Goal: Communication & Community: Answer question/provide support

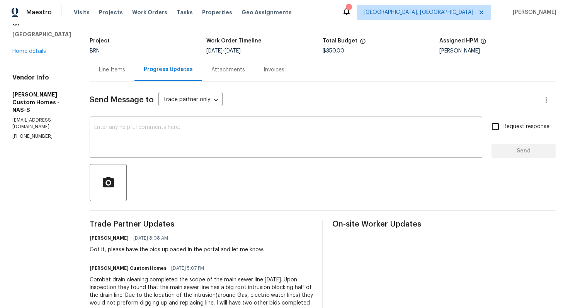
scroll to position [35, 0]
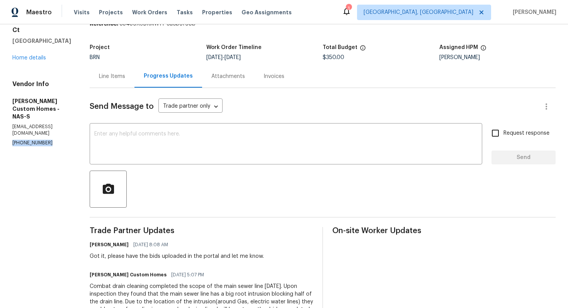
drag, startPoint x: 11, startPoint y: 120, endPoint x: 63, endPoint y: 122, distance: 51.8
click at [63, 121] on div "All work orders 1907 Secretariate Ct Clarksville, TN 37042 Home details Vendor …" at bounding box center [284, 227] width 568 height 476
copy p "[PHONE_NUMBER]"
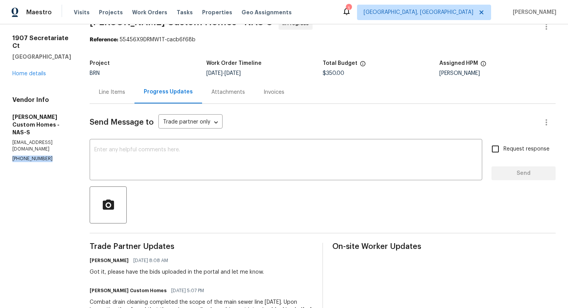
scroll to position [0, 0]
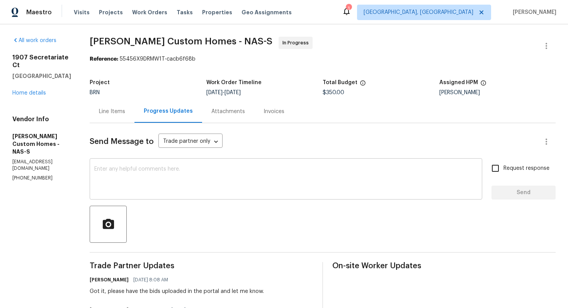
click at [236, 184] on textarea at bounding box center [285, 180] width 383 height 27
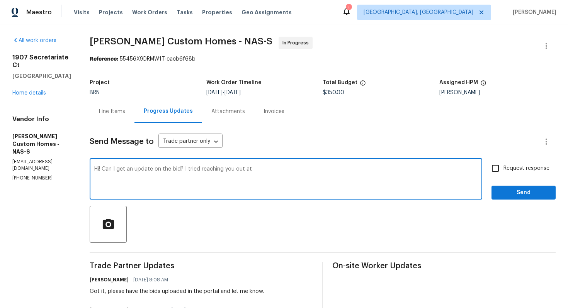
paste textarea "[PHONE_NUMBER]"
type textarea "Hi! Can I get an update on the bid? I tried reaching you out at (662) 544-0530."
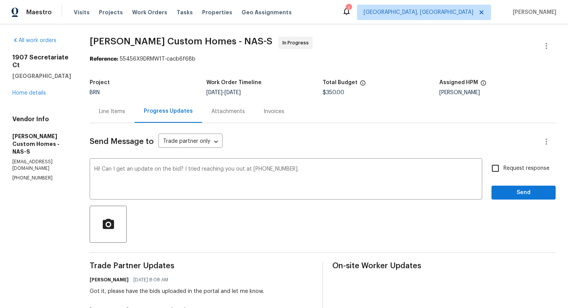
click at [514, 169] on span "Request response" at bounding box center [527, 169] width 46 height 8
click at [504, 169] on input "Request response" at bounding box center [495, 168] width 16 height 16
checkbox input "true"
click at [519, 191] on span "Send" at bounding box center [524, 193] width 52 height 10
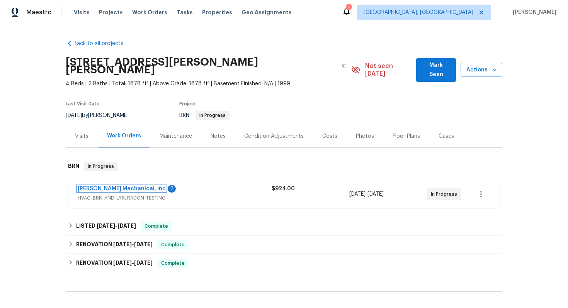
click at [125, 186] on link "JH Martin Mechanical, Inc" at bounding box center [122, 188] width 88 height 5
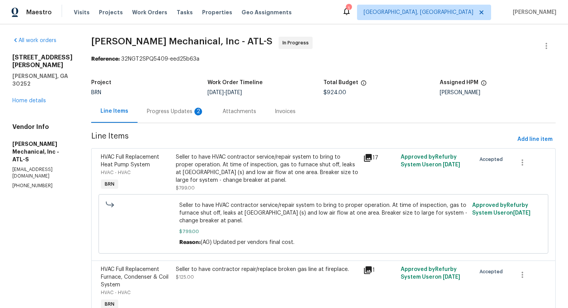
click at [177, 107] on div "Progress Updates 2" at bounding box center [176, 111] width 76 height 23
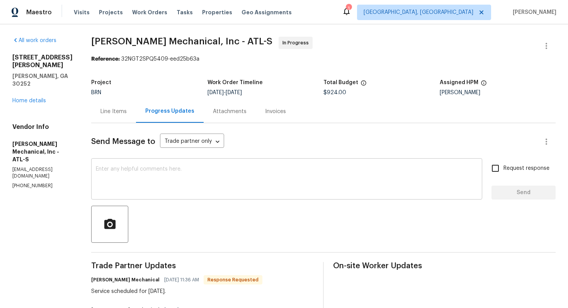
click at [225, 188] on textarea at bounding box center [287, 180] width 382 height 27
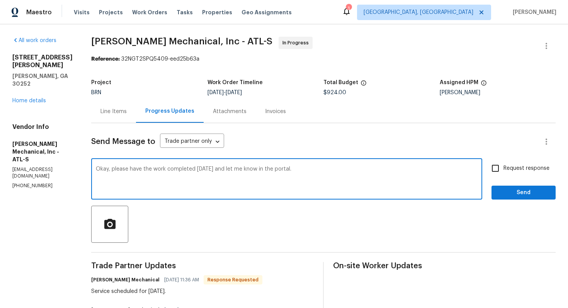
type textarea "Okay, please have the work completed tomorrow and let me know in the portal."
click at [494, 165] on input "Request response" at bounding box center [495, 168] width 16 height 16
checkbox input "true"
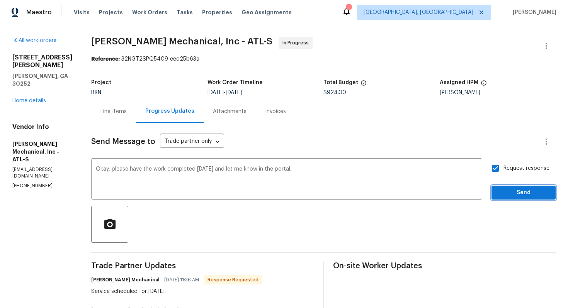
click at [505, 189] on span "Send" at bounding box center [524, 193] width 52 height 10
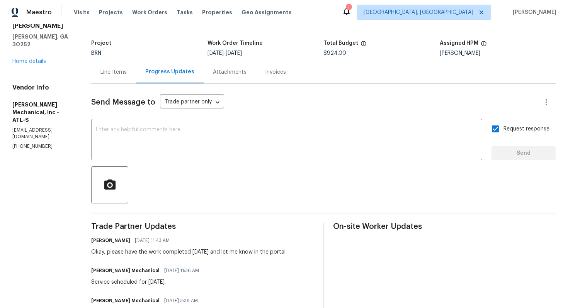
scroll to position [35, 0]
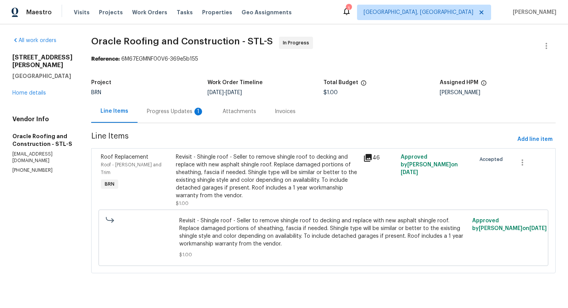
click at [187, 119] on div "Progress Updates 1" at bounding box center [176, 111] width 76 height 23
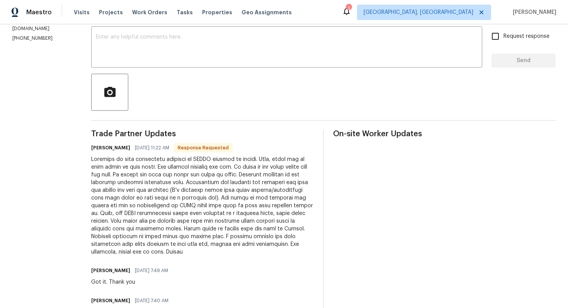
scroll to position [135, 0]
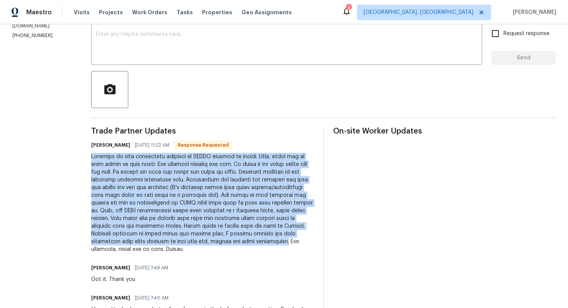
drag, startPoint x: 89, startPoint y: 155, endPoint x: 211, endPoint y: 240, distance: 149.1
click at [211, 240] on div "All work orders 1515 Bay Meadows Dr Florissant, MO 63033 Home details Vendor In…" at bounding box center [284, 267] width 568 height 756
copy div "Pictures of leak assessment uploaded to AFTER section of photos. Ajay, there ar…"
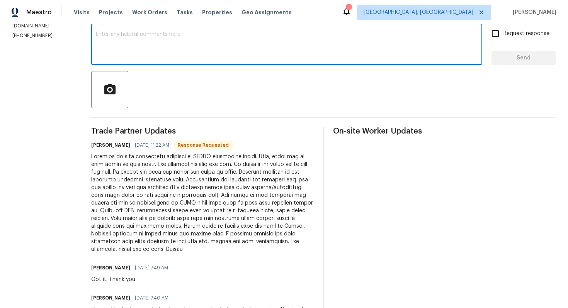
click at [211, 57] on textarea at bounding box center [287, 45] width 382 height 27
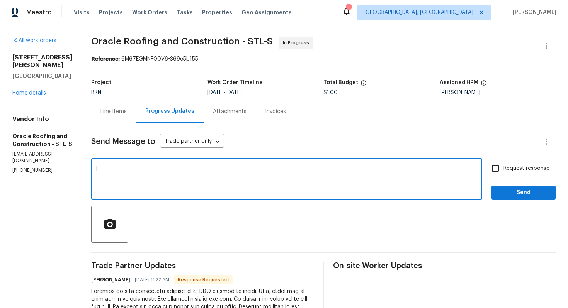
type textarea "I"
type textarea "Thank you for the information, I'll check and let you know."
click at [501, 168] on input "Request response" at bounding box center [495, 168] width 16 height 16
checkbox input "true"
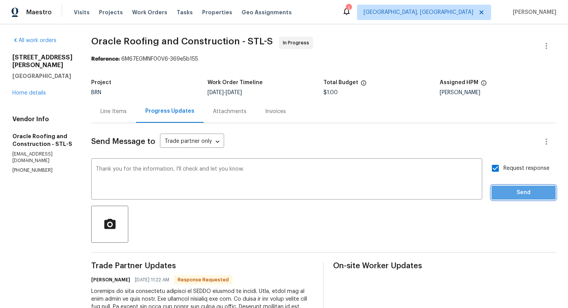
click at [518, 191] on span "Send" at bounding box center [524, 193] width 52 height 10
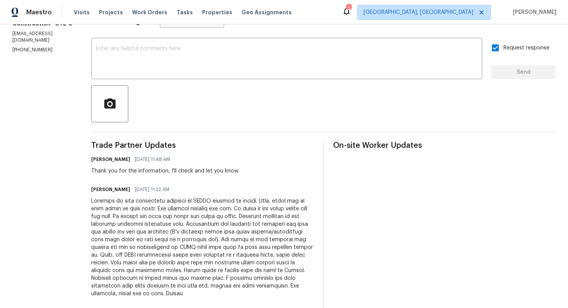
scroll to position [141, 0]
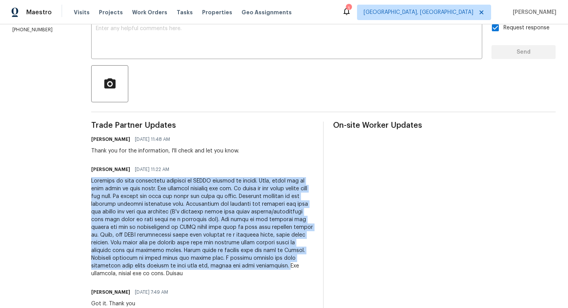
drag, startPoint x: 89, startPoint y: 181, endPoint x: 212, endPoint y: 266, distance: 149.3
click at [212, 266] on div "All work orders 1515 Bay Meadows Dr Florissant, MO 63033 Home details Vendor In…" at bounding box center [284, 277] width 568 height 786
copy div "Pictures of leak assessment uploaded to AFTER section of photos. Ajay, there ar…"
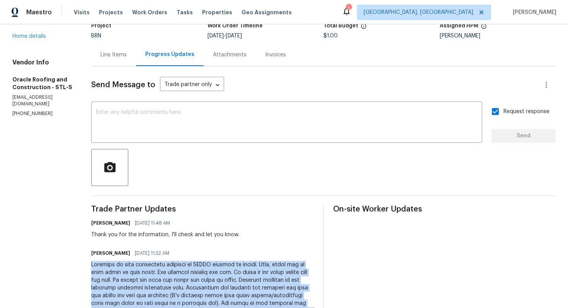
scroll to position [0, 0]
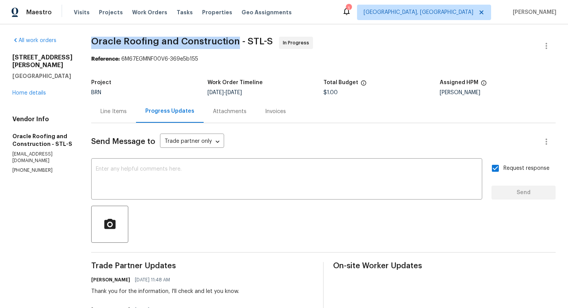
drag, startPoint x: 90, startPoint y: 42, endPoint x: 232, endPoint y: 44, distance: 141.5
click at [233, 44] on span "Oracle Roofing and Construction - STL-S" at bounding box center [182, 41] width 182 height 9
copy span "Oracle Roofing and Construction"
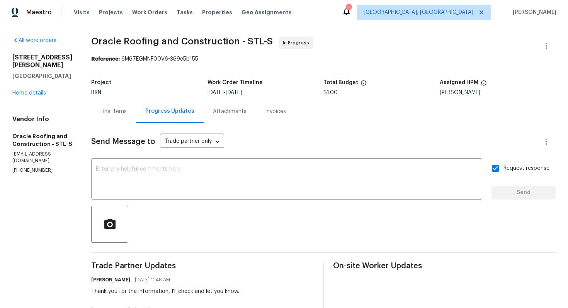
click at [114, 111] on div "Line Items" at bounding box center [113, 112] width 26 height 8
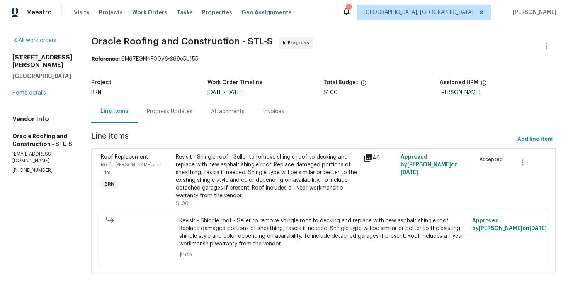
click at [234, 179] on div "Revisit - Shingle roof - Seller to remove shingle roof to decking and replace w…" at bounding box center [267, 176] width 183 height 46
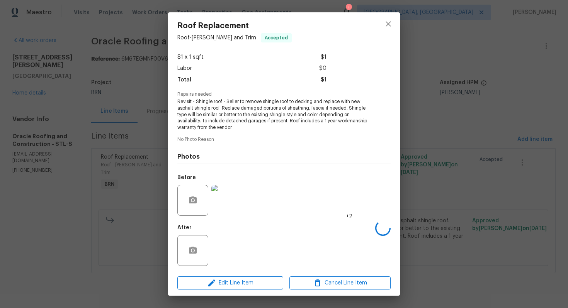
scroll to position [48, 0]
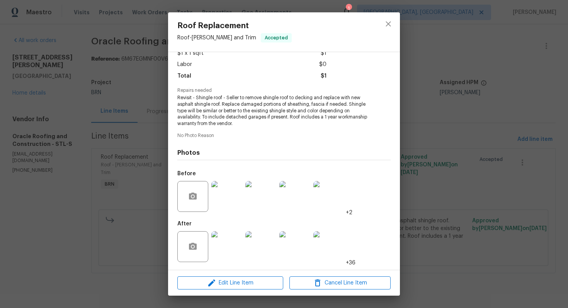
click at [222, 250] on img at bounding box center [226, 247] width 31 height 31
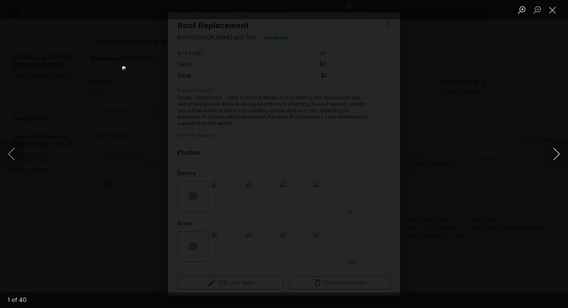
click at [560, 150] on button "Next image" at bounding box center [556, 154] width 23 height 31
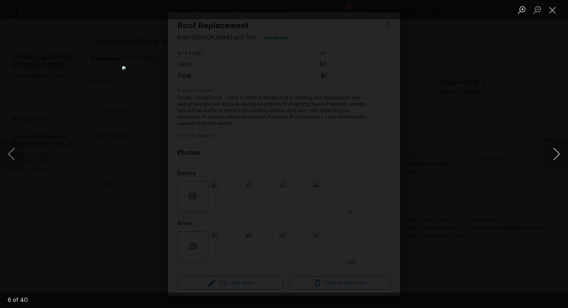
click at [560, 150] on button "Next image" at bounding box center [556, 154] width 23 height 31
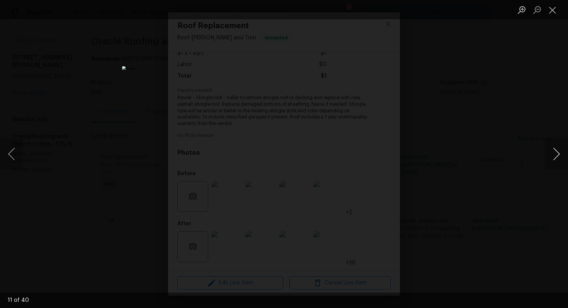
click at [560, 150] on button "Next image" at bounding box center [556, 154] width 23 height 31
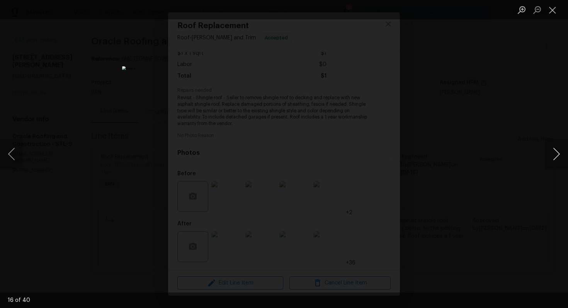
click at [560, 150] on button "Next image" at bounding box center [556, 154] width 23 height 31
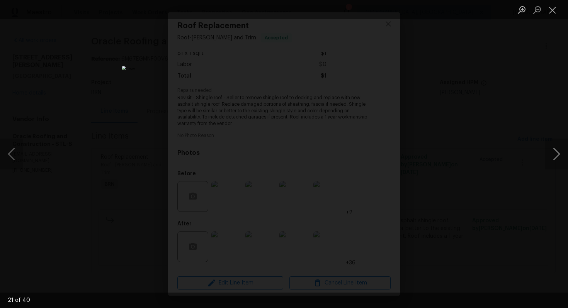
click at [560, 150] on button "Next image" at bounding box center [556, 154] width 23 height 31
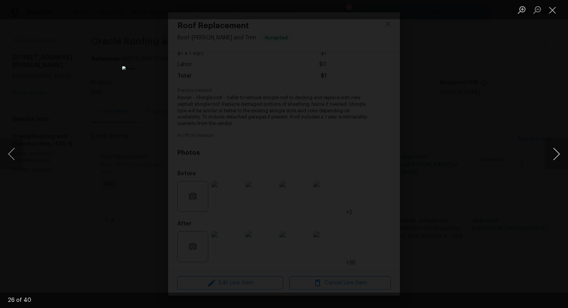
click at [560, 150] on button "Next image" at bounding box center [556, 154] width 23 height 31
click at [554, 8] on button "Close lightbox" at bounding box center [552, 10] width 15 height 14
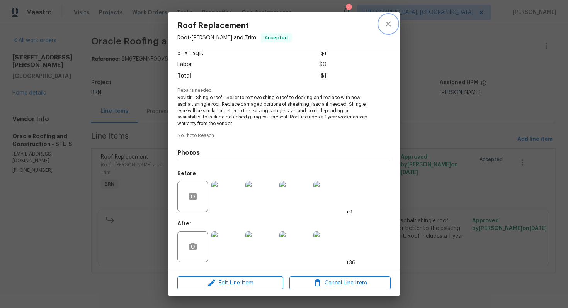
click at [385, 23] on icon "close" at bounding box center [388, 23] width 9 height 9
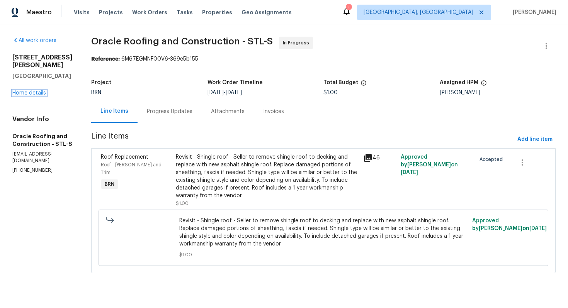
click at [36, 95] on link "Home details" at bounding box center [29, 92] width 34 height 5
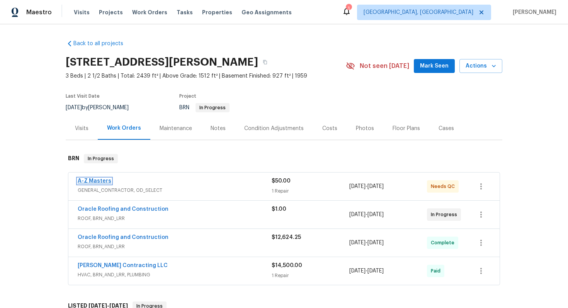
click at [92, 182] on link "A-Z Masters" at bounding box center [95, 181] width 34 height 5
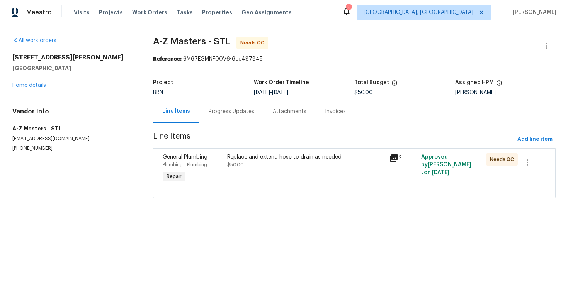
click at [252, 162] on div "Replace and extend hose to drain as needed $50.00" at bounding box center [305, 160] width 157 height 15
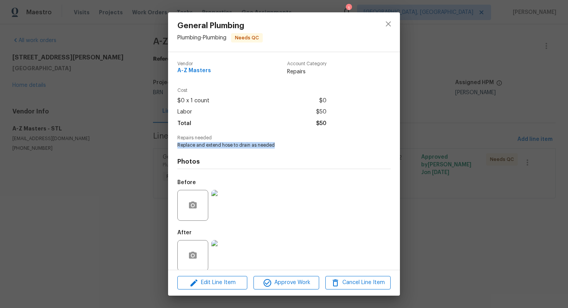
drag, startPoint x: 175, startPoint y: 144, endPoint x: 296, endPoint y: 146, distance: 120.6
click at [296, 146] on div "Vendor A-Z Masters Account Category Repairs Cost $0 x 1 count $0 Labor $50 Tota…" at bounding box center [284, 161] width 232 height 218
copy span "Replace and extend hose to drain as needed"
click at [107, 111] on div "General Plumbing Plumbing - Plumbing Needs QC Vendor A-Z Masters Account Catego…" at bounding box center [284, 154] width 568 height 308
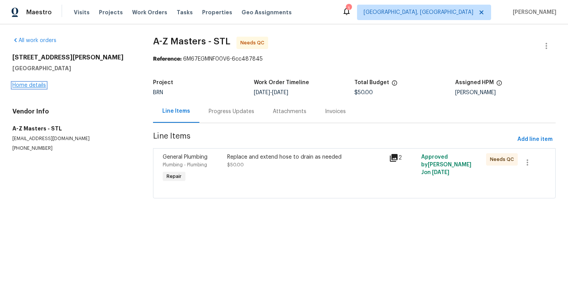
click at [38, 83] on link "Home details" at bounding box center [29, 85] width 34 height 5
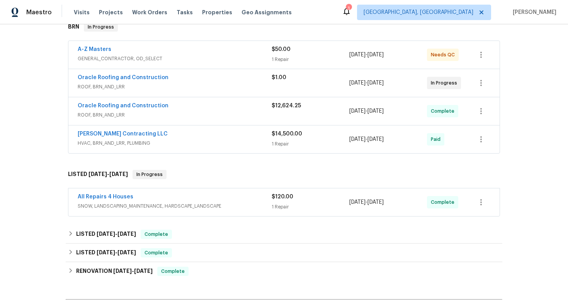
scroll to position [282, 0]
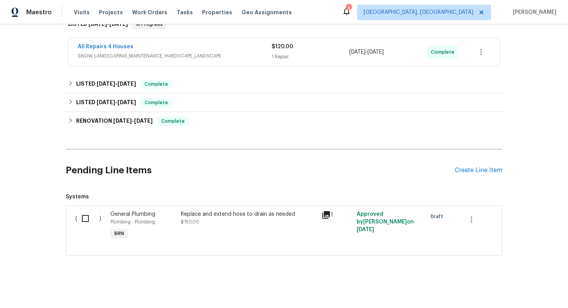
click at [89, 221] on input "checkbox" at bounding box center [88, 219] width 22 height 16
checkbox input "true"
click at [527, 291] on span "Create Work Order" at bounding box center [523, 289] width 51 height 10
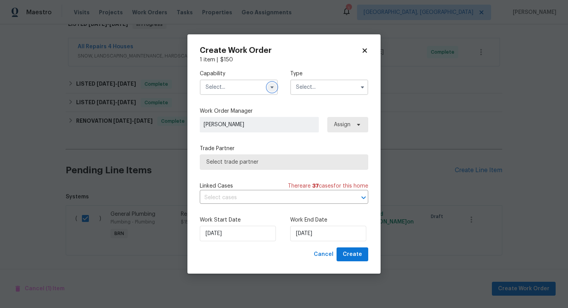
click at [270, 90] on button "button" at bounding box center [271, 87] width 9 height 9
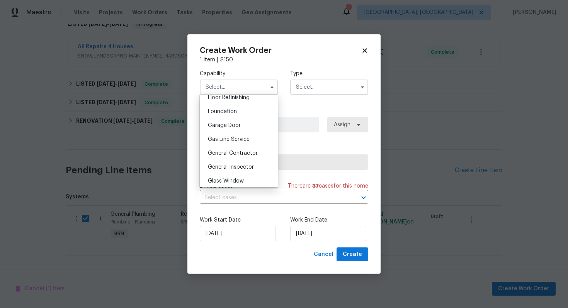
scroll to position [322, 0]
click at [235, 147] on div "General Contractor" at bounding box center [239, 152] width 74 height 14
type input "General Contractor"
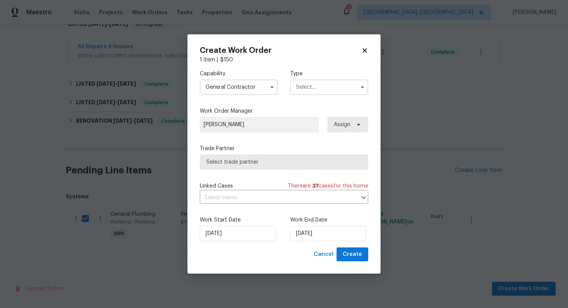
click at [305, 93] on input "text" at bounding box center [329, 87] width 78 height 15
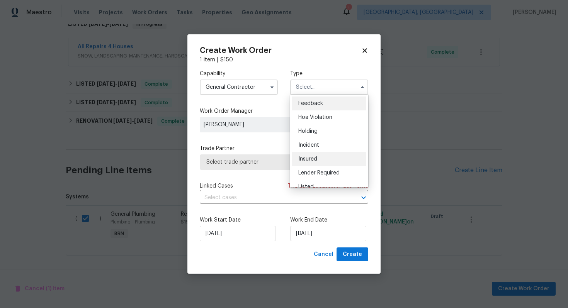
scroll to position [175, 0]
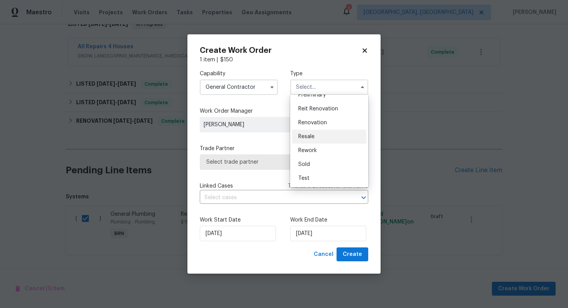
click at [320, 139] on div "Resale" at bounding box center [329, 137] width 74 height 14
type input "Resale"
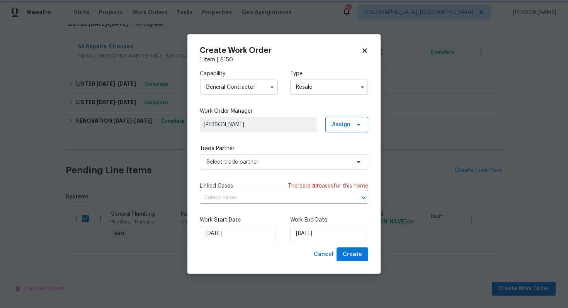
scroll to position [0, 0]
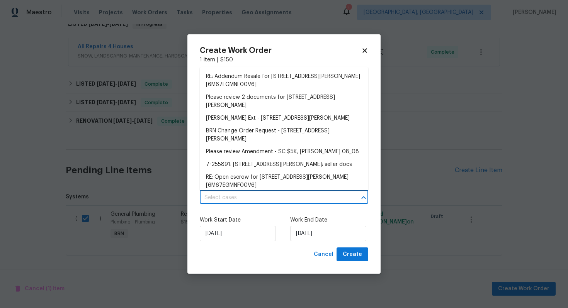
click at [279, 198] on input "text" at bounding box center [273, 198] width 147 height 12
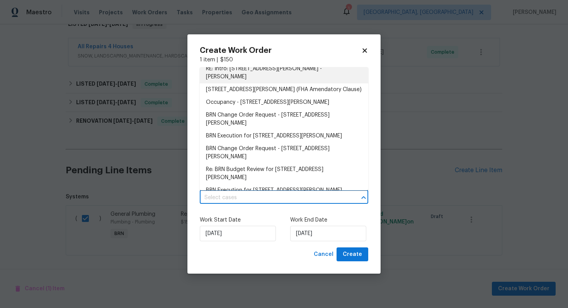
scroll to position [168, 0]
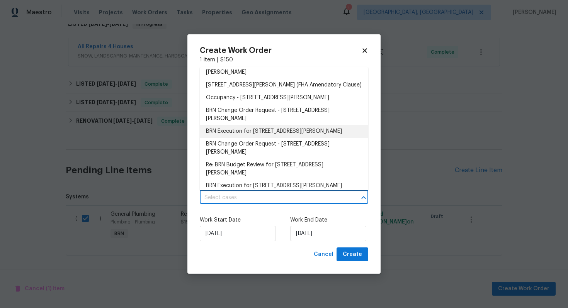
click at [276, 133] on li "BRN Execution for 1515 Bay Meadows Dr, Florissant, MO 63033" at bounding box center [284, 131] width 169 height 13
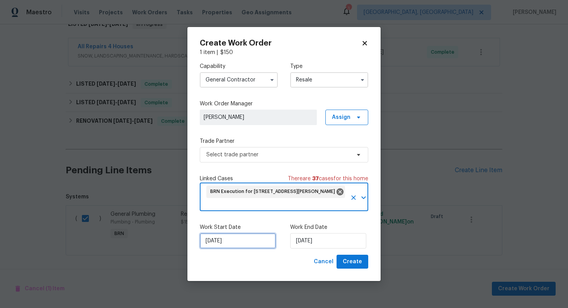
click at [221, 239] on input "[DATE]" at bounding box center [238, 240] width 76 height 15
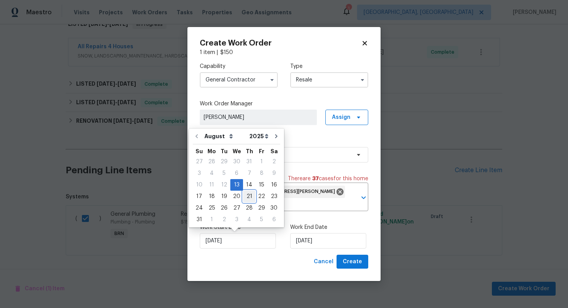
click at [243, 193] on div "21" at bounding box center [249, 196] width 12 height 11
type input "8/21/2025"
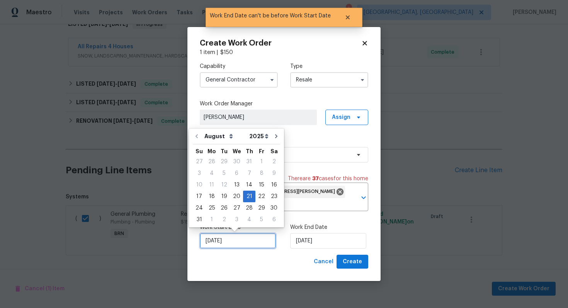
click at [226, 245] on input "8/21/2025" at bounding box center [238, 240] width 76 height 15
click at [245, 186] on div "14" at bounding box center [249, 185] width 12 height 11
type input "8/14/2025"
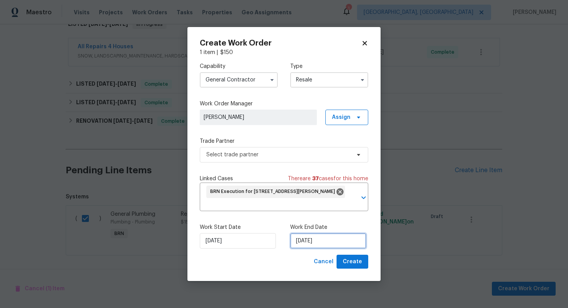
click at [302, 243] on input "8/21/2025" at bounding box center [328, 240] width 76 height 15
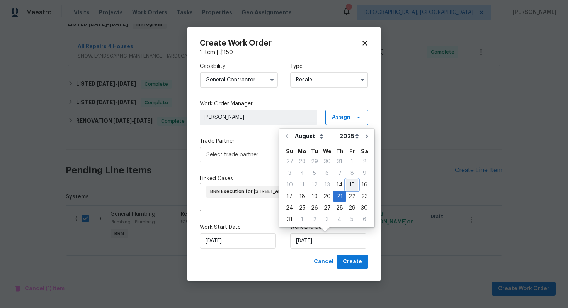
click at [349, 187] on div "15" at bounding box center [352, 185] width 12 height 11
type input "[DATE]"
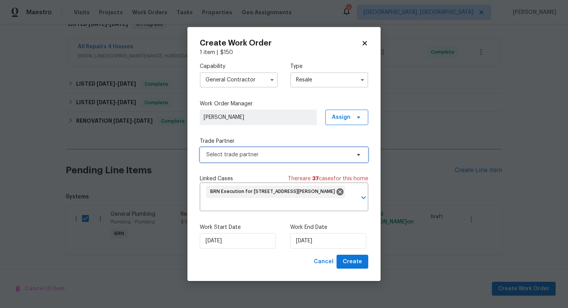
click at [279, 152] on span "Select trade partner" at bounding box center [278, 155] width 144 height 8
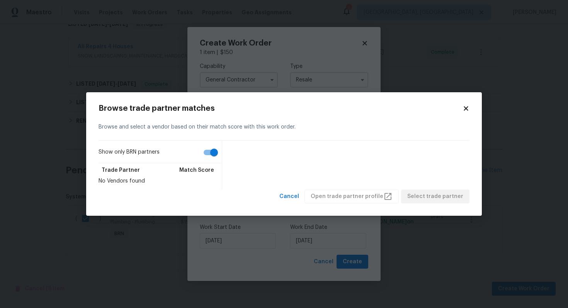
click at [217, 148] on input "Show only BRN partners" at bounding box center [214, 152] width 44 height 15
checkbox input "false"
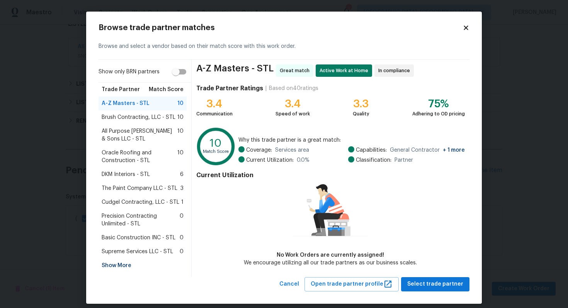
click at [118, 172] on span "DKM Interiors - STL" at bounding box center [126, 175] width 48 height 8
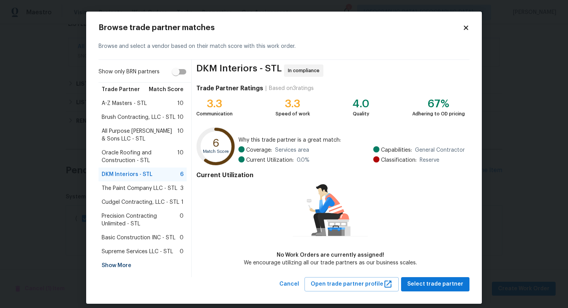
scroll to position [7, 0]
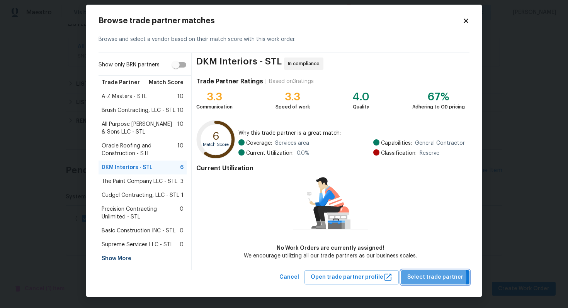
click at [427, 277] on span "Select trade partner" at bounding box center [435, 278] width 56 height 10
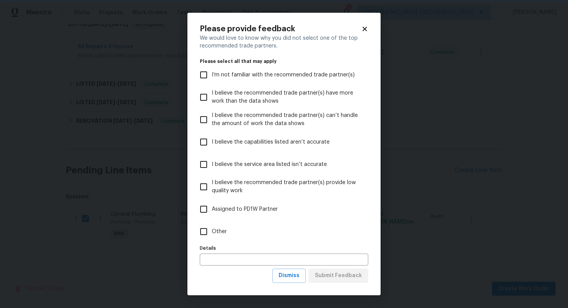
scroll to position [0, 0]
click at [284, 273] on span "Dismiss" at bounding box center [289, 276] width 21 height 10
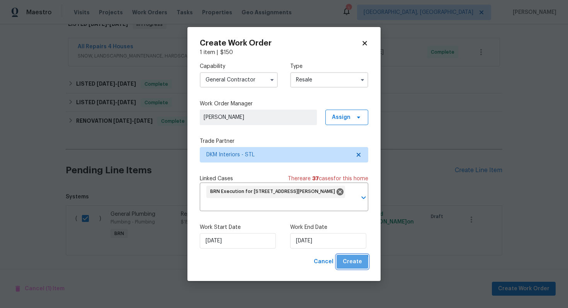
click at [352, 266] on span "Create" at bounding box center [352, 262] width 19 height 10
checkbox input "false"
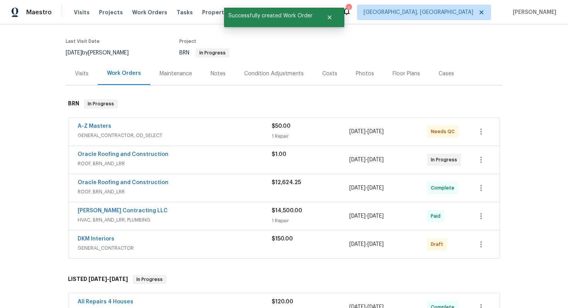
scroll to position [63, 0]
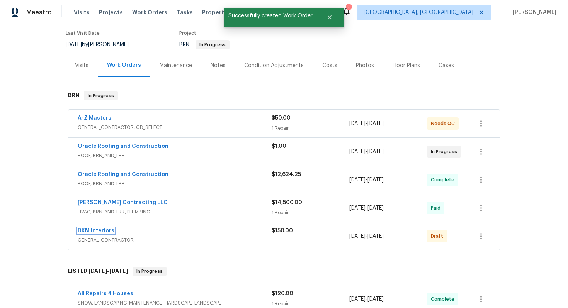
click at [94, 233] on link "DKM Interiors" at bounding box center [96, 230] width 37 height 5
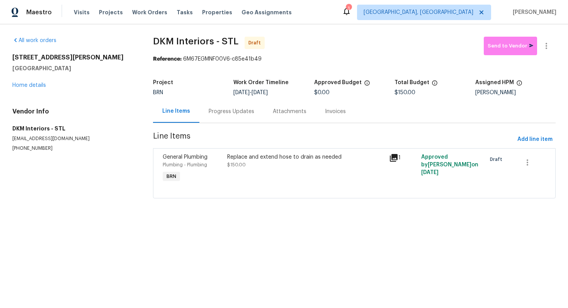
click at [243, 114] on div "Progress Updates" at bounding box center [232, 112] width 46 height 8
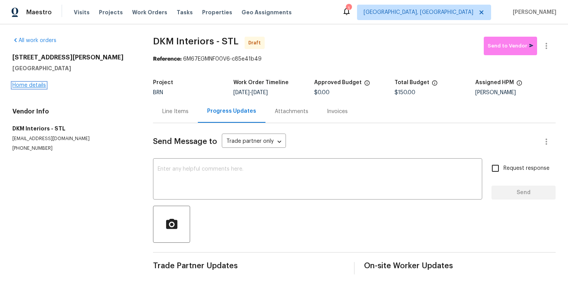
click at [44, 87] on link "Home details" at bounding box center [29, 85] width 34 height 5
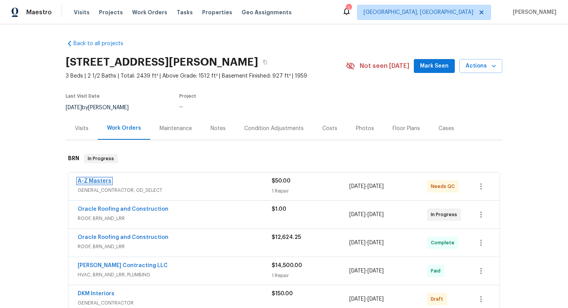
click at [101, 182] on link "A-Z Masters" at bounding box center [95, 181] width 34 height 5
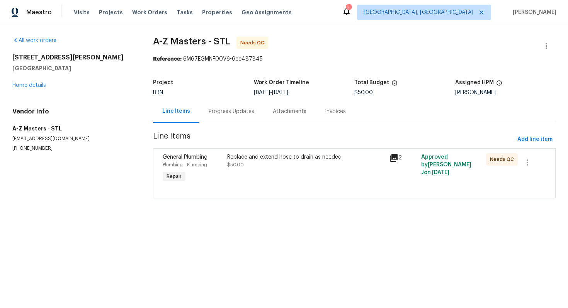
click at [223, 111] on div "Progress Updates" at bounding box center [232, 112] width 46 height 8
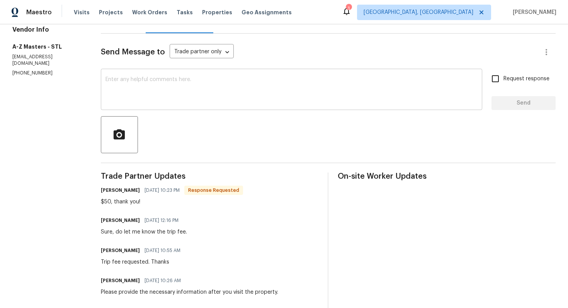
scroll to position [273, 0]
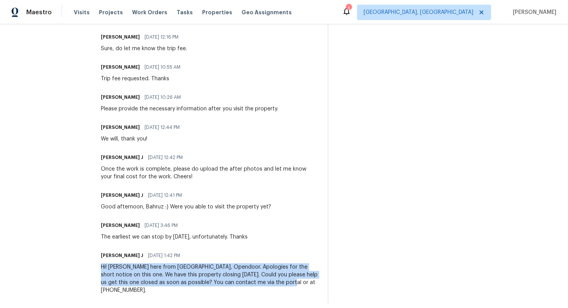
drag, startPoint x: 106, startPoint y: 267, endPoint x: 298, endPoint y: 290, distance: 192.7
click at [298, 289] on div "All work orders 1515 Bay Meadows Dr Florissant, MO 63033 Home details Vendor In…" at bounding box center [284, 33] width 568 height 565
copy div "Hi! Jerene here from BRN, Opendoor. Apologies for the short notice on this one.…"
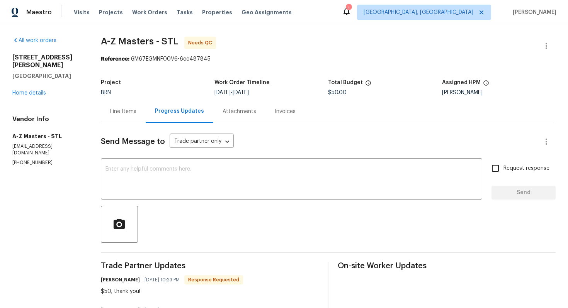
click at [27, 90] on div "All work orders 1515 Bay Meadows Dr Florissant, MO 63033 Home details Vendor In…" at bounding box center [47, 101] width 70 height 129
click at [27, 90] on link "Home details" at bounding box center [29, 92] width 34 height 5
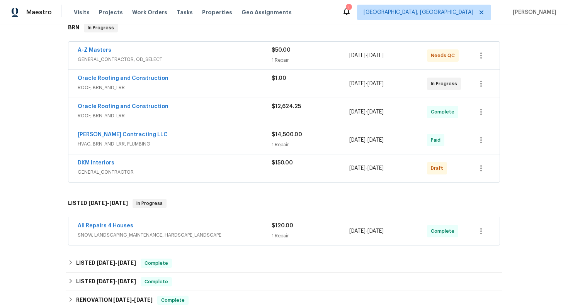
scroll to position [240, 0]
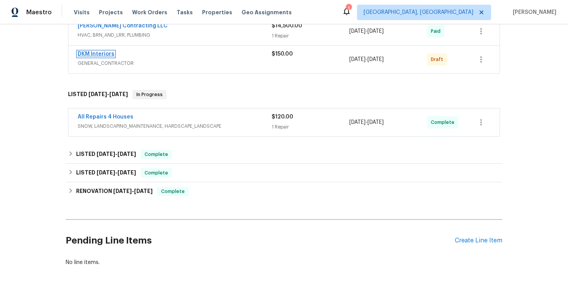
click at [102, 54] on link "DKM Interiors" at bounding box center [96, 53] width 37 height 5
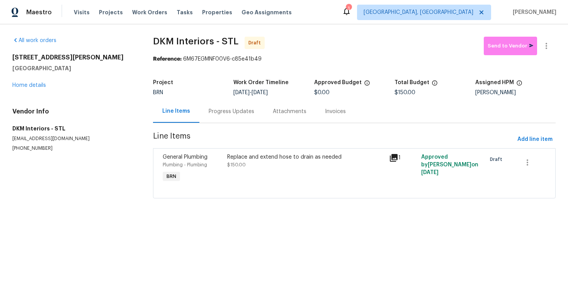
click at [209, 111] on div "Progress Updates" at bounding box center [232, 112] width 46 height 8
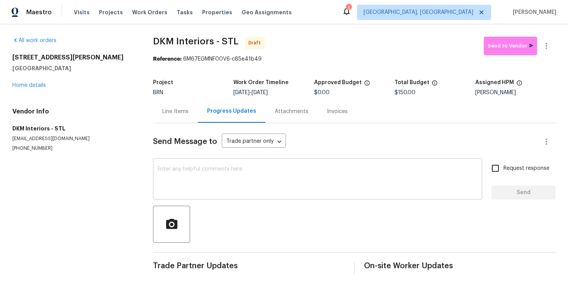
click at [273, 169] on textarea at bounding box center [318, 180] width 320 height 27
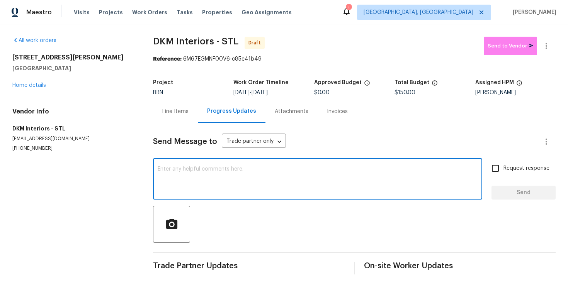
paste textarea "Hi! Jerene here from BRN, Opendoor. Apologies for the short notice on this one.…"
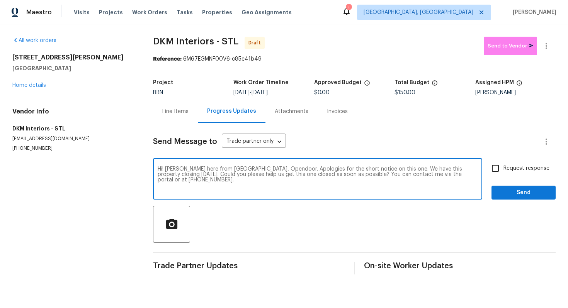
drag, startPoint x: 182, startPoint y: 171, endPoint x: 165, endPoint y: 171, distance: 17.0
click at [165, 171] on textarea "Hi! Jerene here from BRN, Opendoor. Apologies for the short notice on this one.…" at bounding box center [318, 180] width 320 height 27
click at [218, 180] on textarea "Hi! Ajay here from BRN, Opendoor. Apologies for the short notice on this one. W…" at bounding box center [318, 180] width 320 height 27
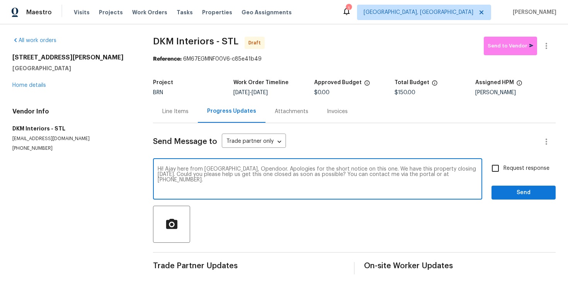
paste textarea "ey! This is Ajay with Opendoor. I’m confirming a BRN Work Order for the propert…"
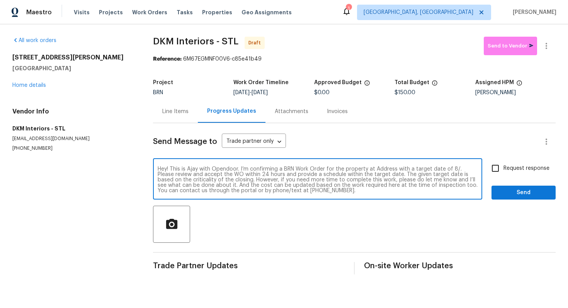
click at [386, 169] on textarea "Hey! This is Ajay with Opendoor. I’m confirming a BRN Work Order for the proper…" at bounding box center [318, 180] width 320 height 27
paste textarea "1515 Bay Meadows Dr, Florissant, MO 63033"
click at [233, 175] on textarea "Hey! This is Ajay with Opendoor. I’m confirming a BRN Work Order for the proper…" at bounding box center [318, 180] width 320 height 27
type textarea "Hey! This is Ajay with Opendoor. I’m confirming a BRN Work Order for the proper…"
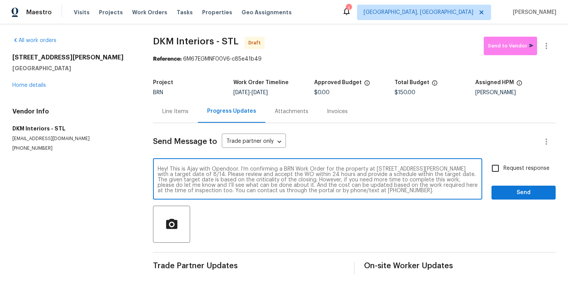
click at [495, 167] on input "Request response" at bounding box center [495, 168] width 16 height 16
checkbox input "true"
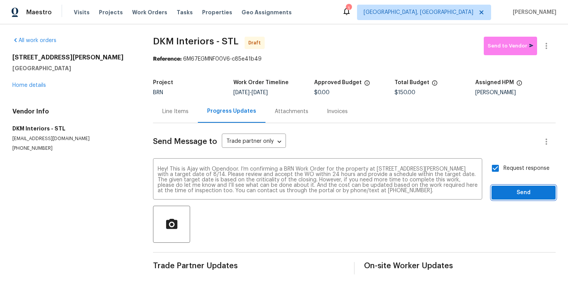
click at [514, 195] on span "Send" at bounding box center [524, 193] width 52 height 10
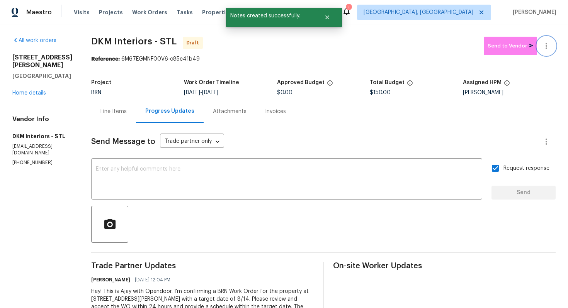
click at [550, 42] on icon "button" at bounding box center [546, 45] width 9 height 9
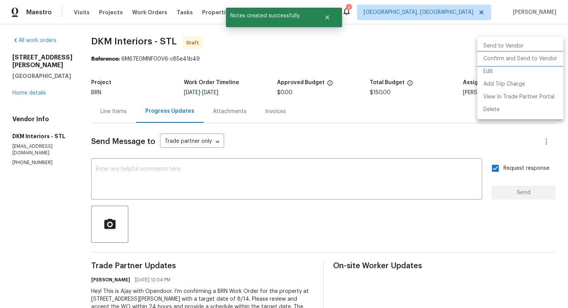
click at [543, 55] on li "Confirm and Send to Vendor" at bounding box center [520, 59] width 86 height 13
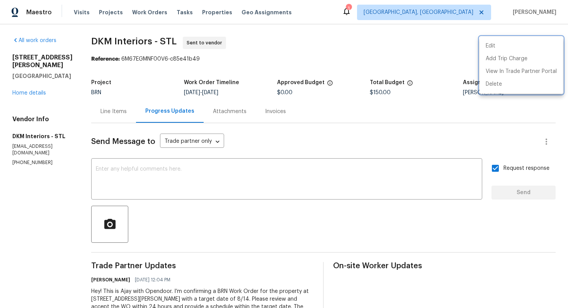
click at [315, 191] on div at bounding box center [284, 154] width 568 height 308
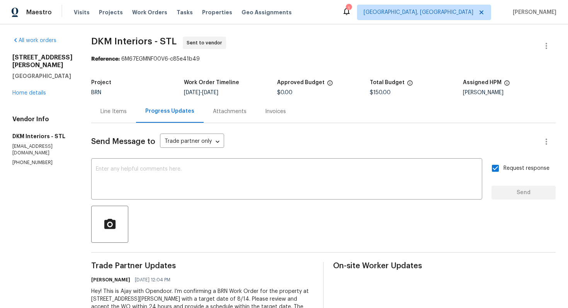
click at [315, 191] on textarea at bounding box center [287, 180] width 382 height 27
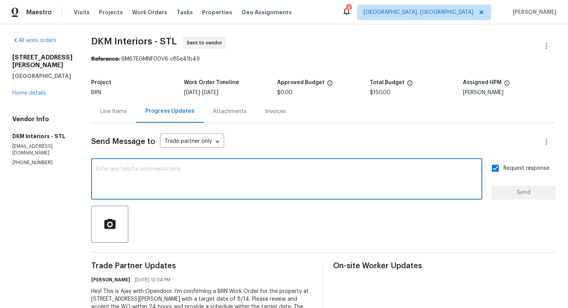
paste textarea "The water in the basement is coming from the condensation hose on the furnace. …"
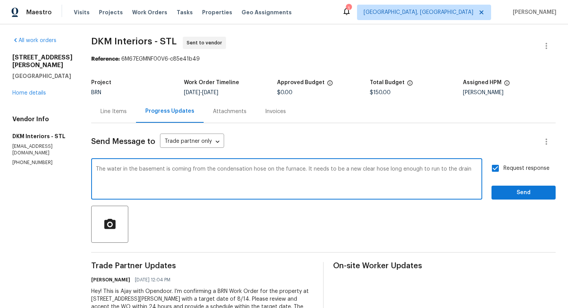
type textarea "The water in the basement is coming from the condensation hose on the furnace. …"
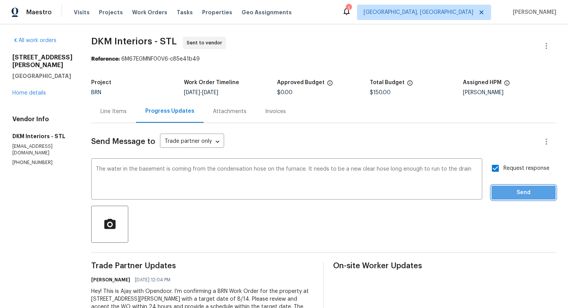
click at [521, 197] on span "Send" at bounding box center [524, 193] width 52 height 10
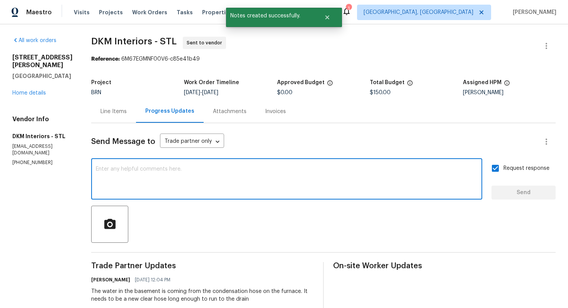
click at [363, 182] on textarea at bounding box center [287, 180] width 382 height 27
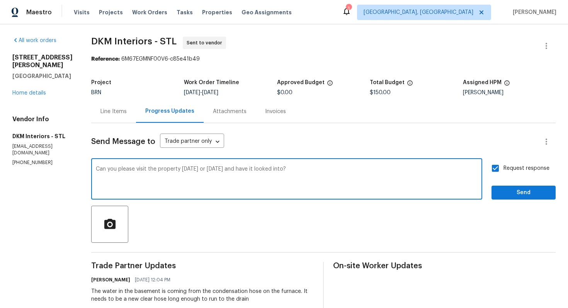
type textarea "Can you please visit the property today or tomorrow and have it looked into?"
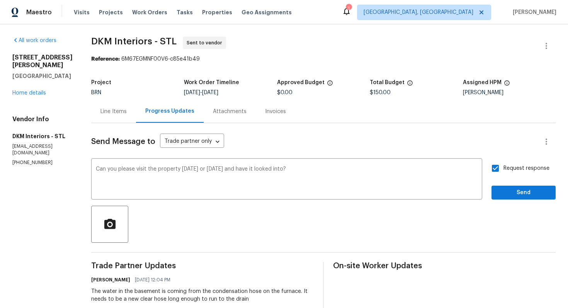
click at [558, 193] on div "All work orders 1515 Bay Meadows Dr Florissant, MO 63033 Home details Vendor In…" at bounding box center [284, 216] width 568 height 385
click at [548, 194] on span "Send" at bounding box center [524, 193] width 52 height 10
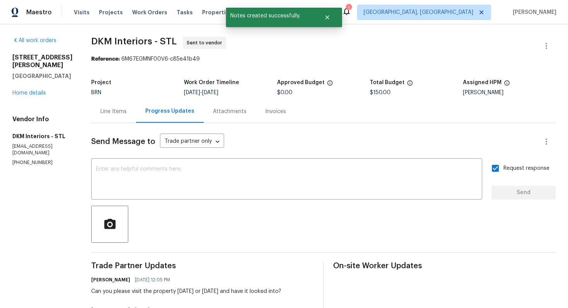
click at [34, 97] on div "1515 Bay Meadows Dr Florissant, MO 63033 Home details" at bounding box center [42, 75] width 60 height 43
click at [31, 96] on link "Home details" at bounding box center [29, 92] width 34 height 5
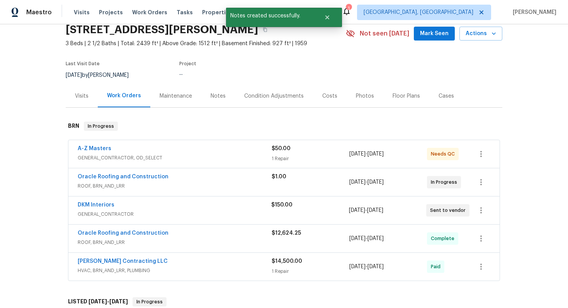
scroll to position [73, 0]
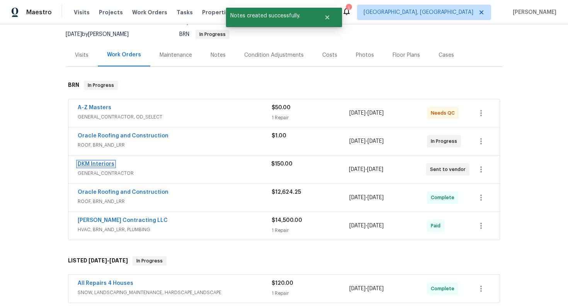
click at [92, 166] on link "DKM Interiors" at bounding box center [96, 164] width 37 height 5
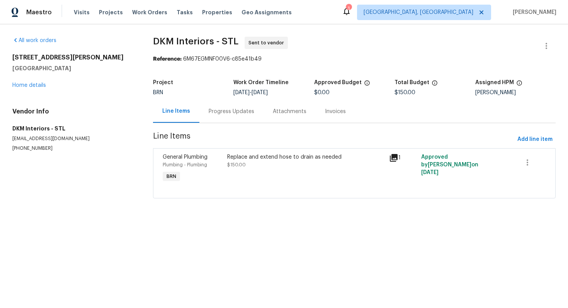
click at [252, 172] on div "Replace and extend hose to drain as needed $150.00" at bounding box center [306, 169] width 162 height 36
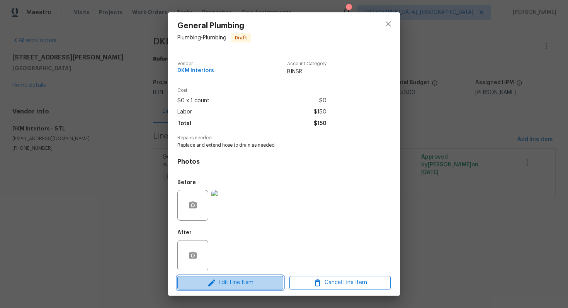
click at [227, 283] on span "Edit Line Item" at bounding box center [230, 283] width 101 height 10
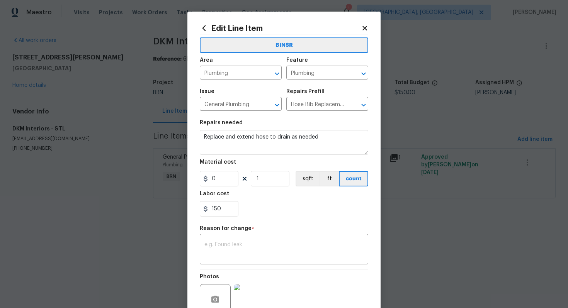
click at [112, 173] on body "Maestro Visits Projects Work Orders Tasks Properties Geo Assignments 1 Albuquer…" at bounding box center [284, 110] width 568 height 220
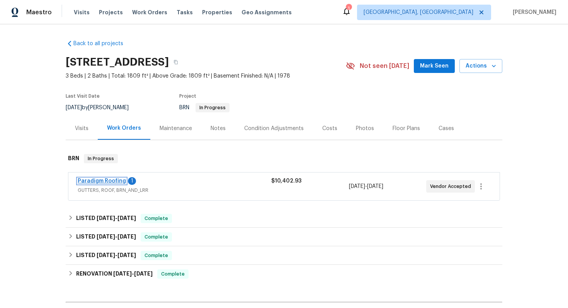
click at [117, 179] on link "Paradigm Roofing" at bounding box center [102, 181] width 48 height 5
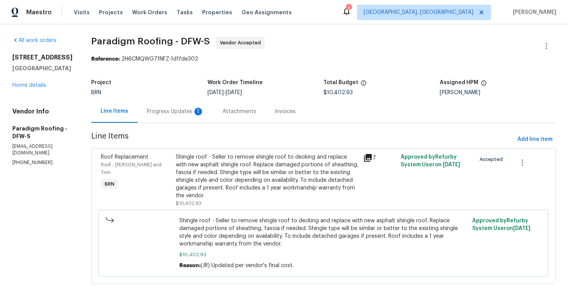
click at [199, 113] on div "1" at bounding box center [198, 112] width 8 height 8
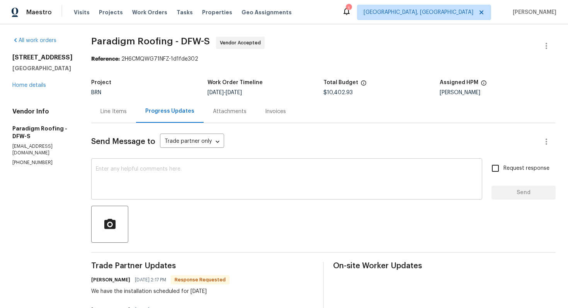
click at [199, 189] on textarea at bounding box center [287, 180] width 382 height 27
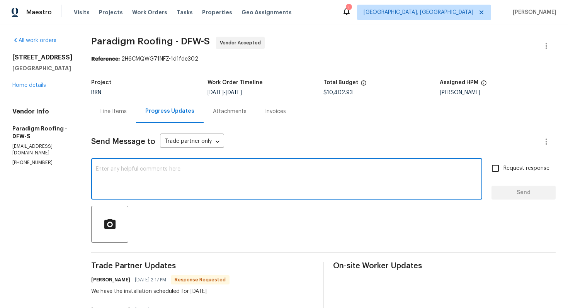
type textarea "I"
click at [264, 171] on textarea "Got it, please have the installation completed on Friday and" at bounding box center [287, 180] width 382 height 27
type textarea "Got it, please have the installation completed on Friday and let me know."
click at [513, 171] on span "Request response" at bounding box center [527, 169] width 46 height 8
click at [504, 171] on input "Request response" at bounding box center [495, 168] width 16 height 16
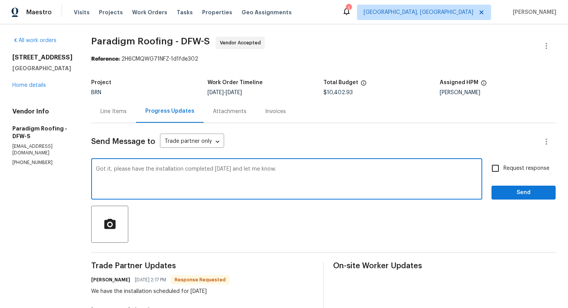
checkbox input "true"
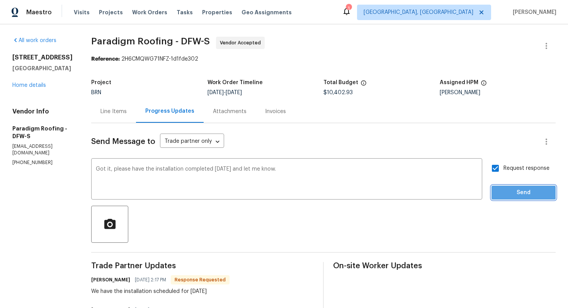
click at [519, 192] on span "Send" at bounding box center [524, 193] width 52 height 10
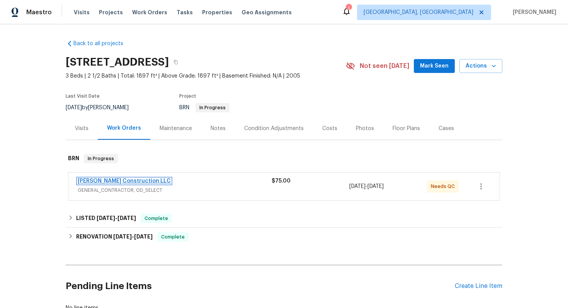
click at [99, 181] on link "[PERSON_NAME] Construction LLC" at bounding box center [124, 181] width 93 height 5
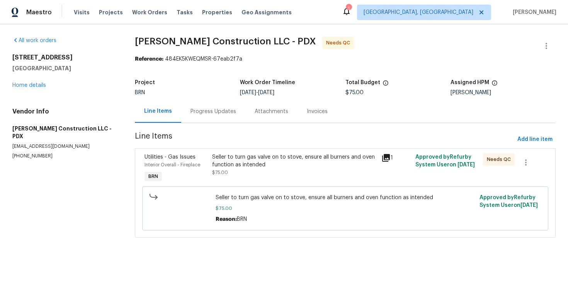
click at [209, 117] on div "Progress Updates" at bounding box center [213, 111] width 64 height 23
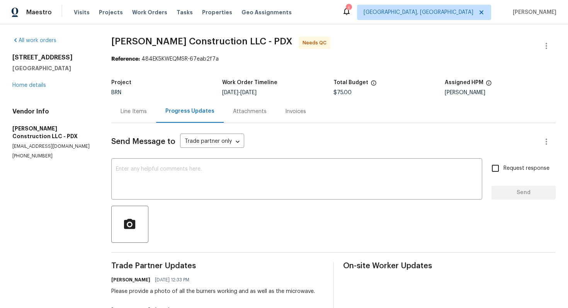
click at [138, 115] on div "Line Items" at bounding box center [134, 112] width 26 height 8
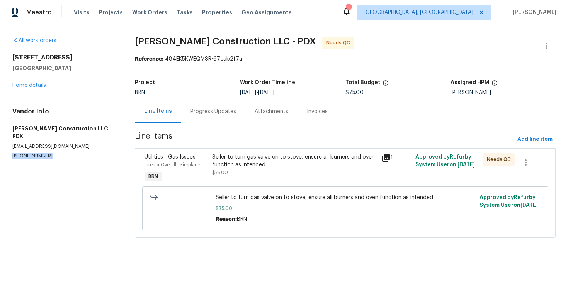
drag, startPoint x: 10, startPoint y: 149, endPoint x: 51, endPoint y: 149, distance: 41.7
click at [51, 149] on div "All work orders 3820 NE 93rd St Vancouver, WA 98665 Home details Vendor Info Bo…" at bounding box center [284, 141] width 568 height 235
copy p "(971) 237-4686"
click at [213, 114] on div "Progress Updates" at bounding box center [214, 112] width 46 height 8
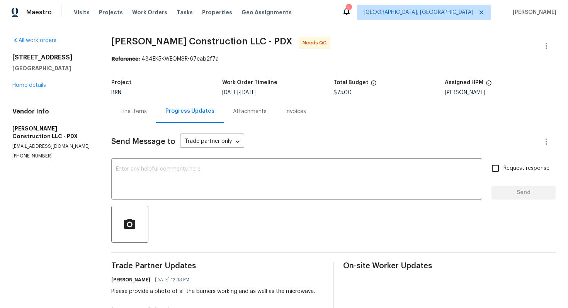
click at [134, 109] on div "Line Items" at bounding box center [134, 112] width 26 height 8
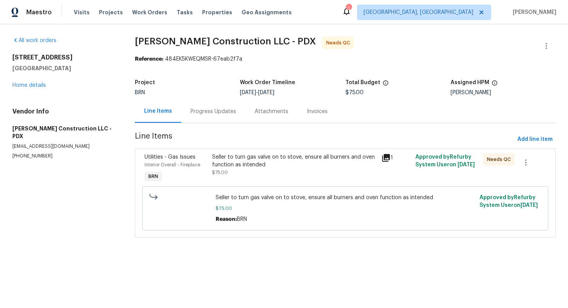
click at [204, 116] on div "Progress Updates" at bounding box center [213, 111] width 64 height 23
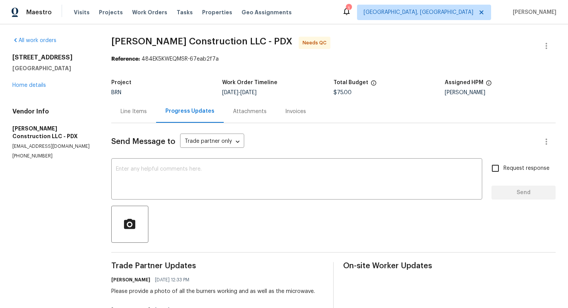
click at [139, 113] on div "Line Items" at bounding box center [134, 112] width 26 height 8
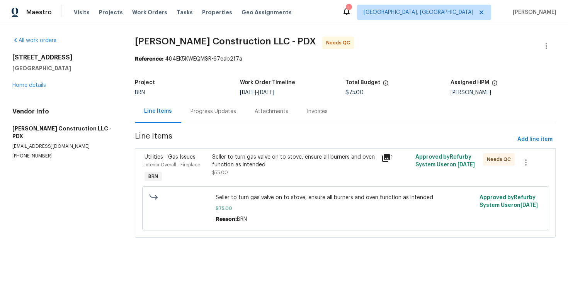
click at [257, 172] on div "Seller to turn gas valve on to stove, ensure all burners and oven function as i…" at bounding box center [294, 164] width 165 height 23
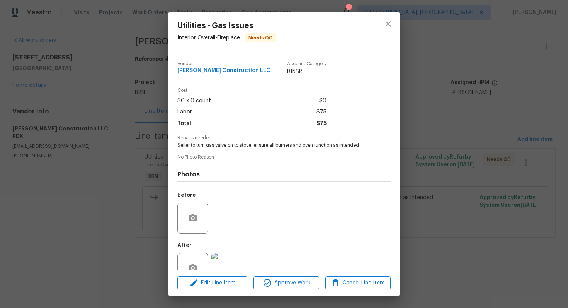
scroll to position [22, 0]
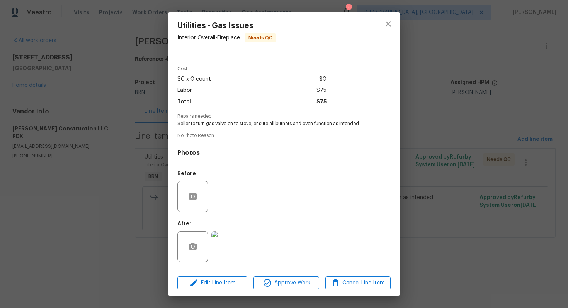
click at [227, 246] on img at bounding box center [226, 247] width 31 height 31
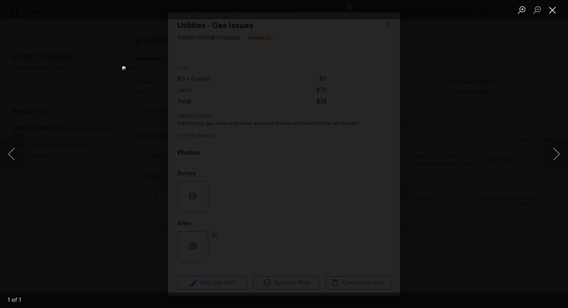
click at [548, 11] on button "Close lightbox" at bounding box center [552, 10] width 15 height 14
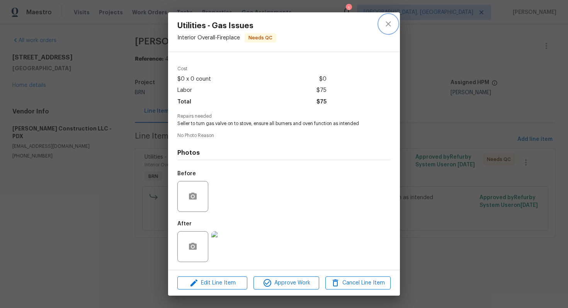
click at [388, 28] on icon "close" at bounding box center [388, 23] width 9 height 9
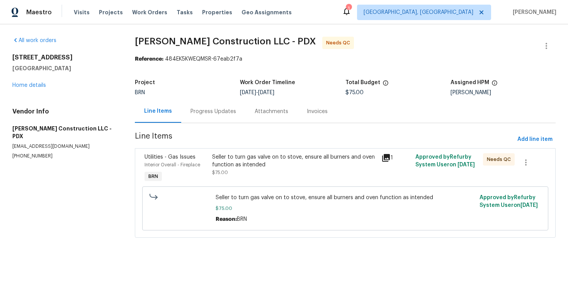
click at [207, 113] on div "Progress Updates" at bounding box center [214, 112] width 46 height 8
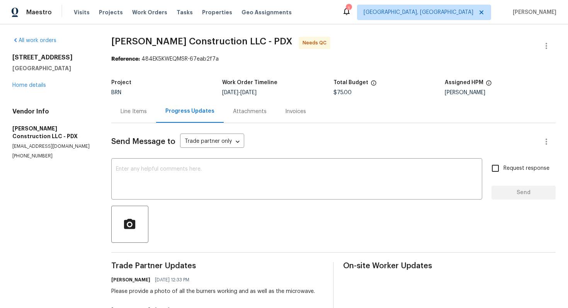
click at [144, 114] on div "Line Items" at bounding box center [134, 112] width 26 height 8
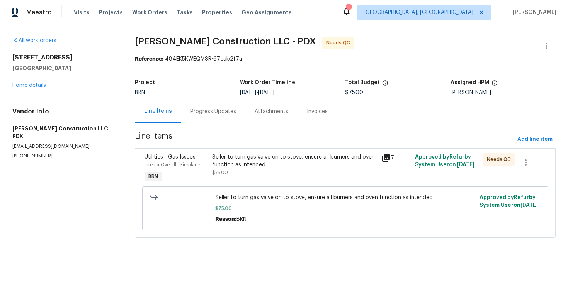
click at [250, 168] on div "Seller to turn gas valve on to stove, ensure all burners and oven function as i…" at bounding box center [294, 160] width 165 height 15
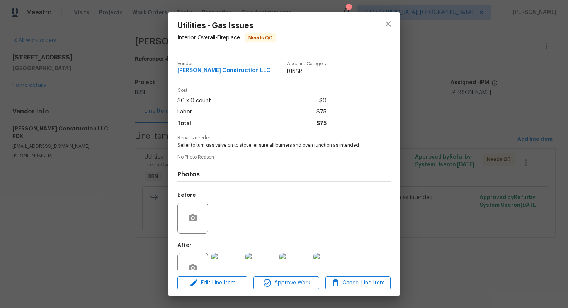
scroll to position [22, 0]
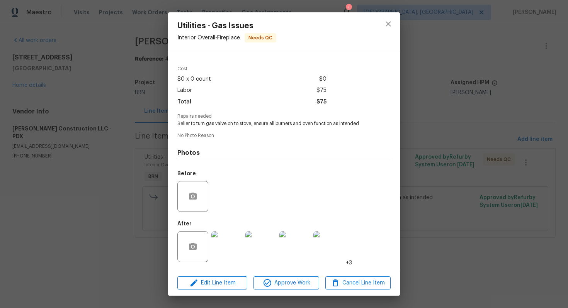
click at [230, 243] on img at bounding box center [226, 247] width 31 height 31
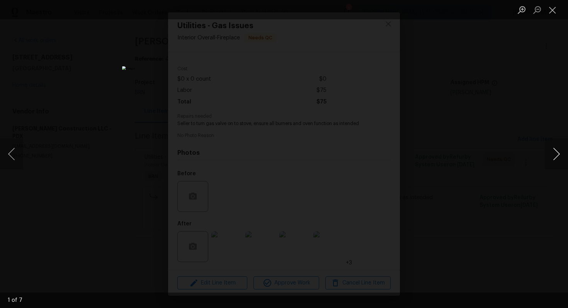
click at [558, 153] on button "Next image" at bounding box center [556, 154] width 23 height 31
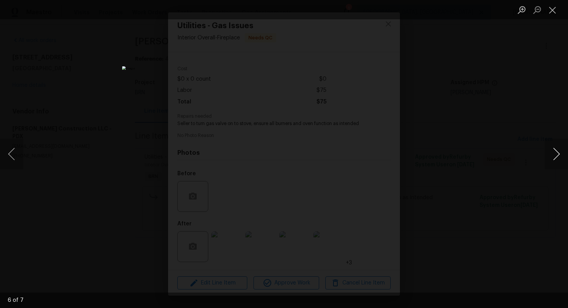
click at [558, 153] on button "Next image" at bounding box center [556, 154] width 23 height 31
click at [10, 147] on button "Previous image" at bounding box center [11, 154] width 23 height 31
click at [553, 10] on button "Close lightbox" at bounding box center [552, 10] width 15 height 14
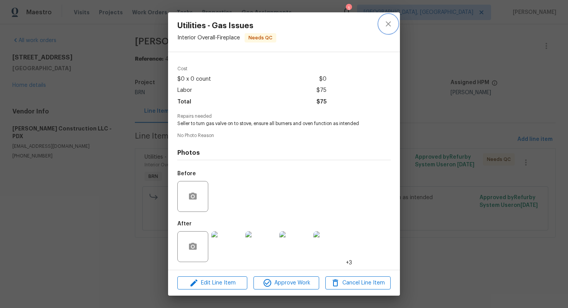
click at [384, 27] on icon "close" at bounding box center [388, 23] width 9 height 9
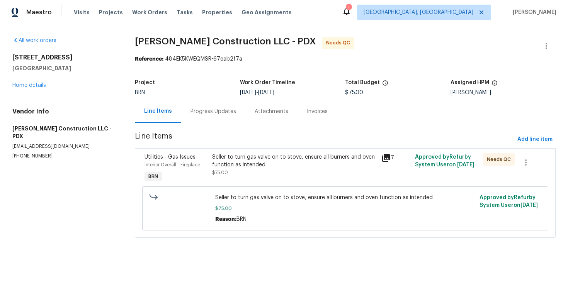
click at [228, 173] on div "Seller to turn gas valve on to stove, ensure all burners and oven function as i…" at bounding box center [294, 164] width 165 height 23
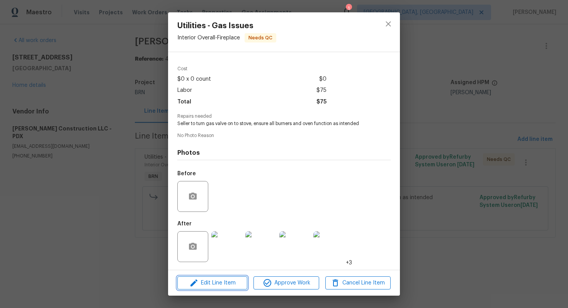
click at [216, 281] on span "Edit Line Item" at bounding box center [212, 284] width 65 height 10
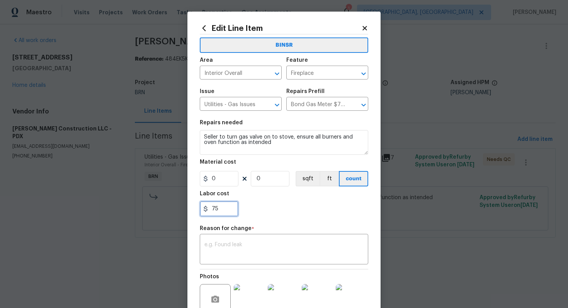
click at [216, 211] on input "75" at bounding box center [219, 208] width 39 height 15
click at [216, 211] on input "150" at bounding box center [219, 208] width 39 height 15
type input "150"
click at [221, 241] on div "x ​" at bounding box center [284, 250] width 169 height 29
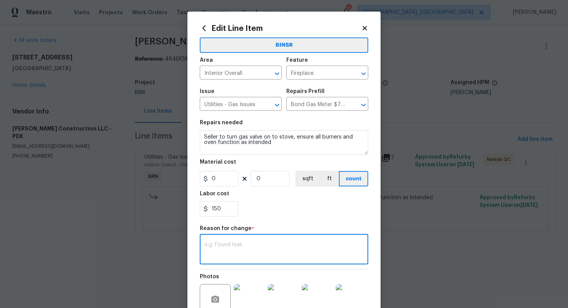
paste textarea "(AG) Updated per vendors final cost."
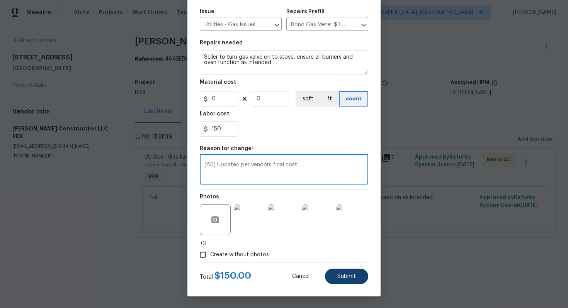
type textarea "(AG) Updated per vendors final cost."
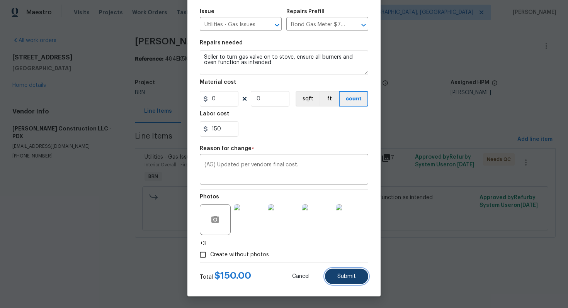
click at [351, 281] on button "Submit" at bounding box center [346, 276] width 43 height 15
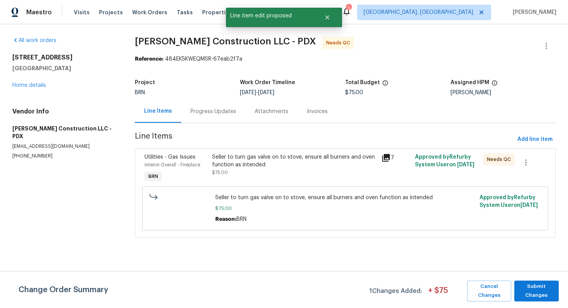
scroll to position [0, 0]
click at [538, 288] on span "Submit Changes" at bounding box center [536, 292] width 37 height 18
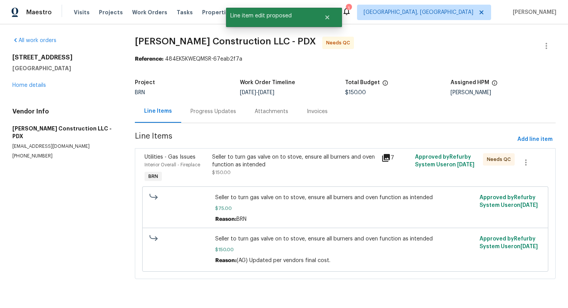
click at [211, 118] on div "Progress Updates" at bounding box center [213, 111] width 64 height 23
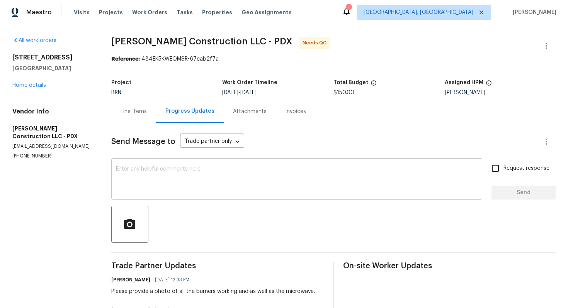
click at [203, 168] on textarea at bounding box center [297, 180] width 362 height 27
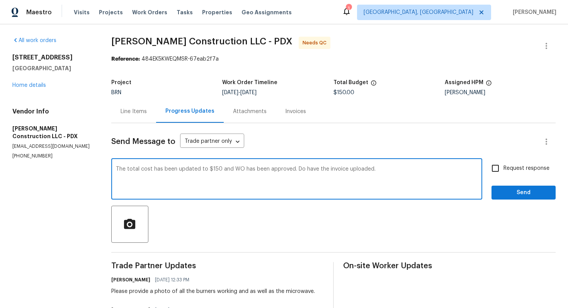
type textarea "The total cost has been updated to $150 and WO has been approved. Do have the i…"
click at [500, 168] on input "Request response" at bounding box center [495, 168] width 16 height 16
checkbox input "true"
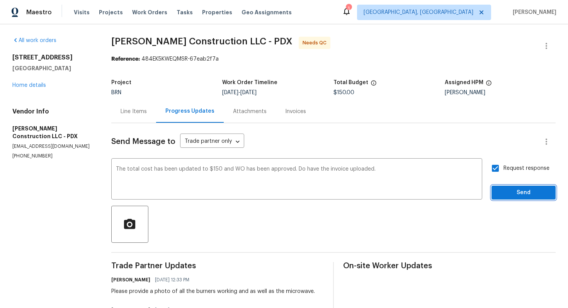
click at [518, 193] on span "Send" at bounding box center [524, 193] width 52 height 10
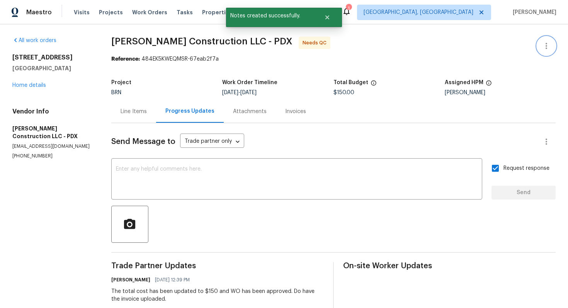
click at [545, 49] on icon "button" at bounding box center [546, 45] width 9 height 9
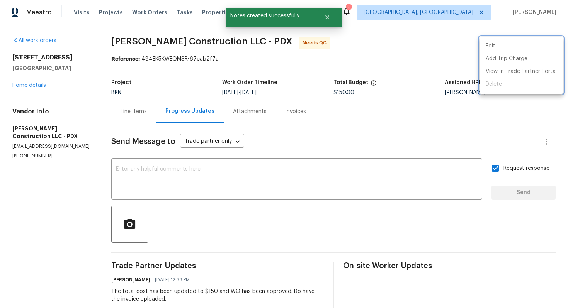
click at [292, 140] on div at bounding box center [284, 154] width 568 height 308
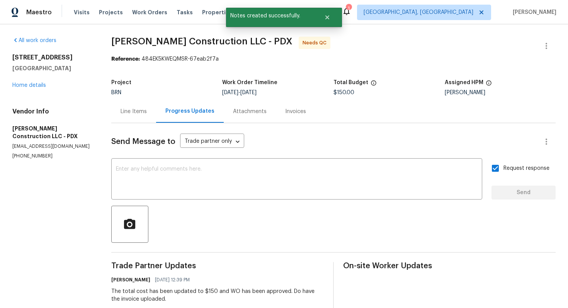
click at [141, 117] on div "Line Items" at bounding box center [133, 111] width 45 height 23
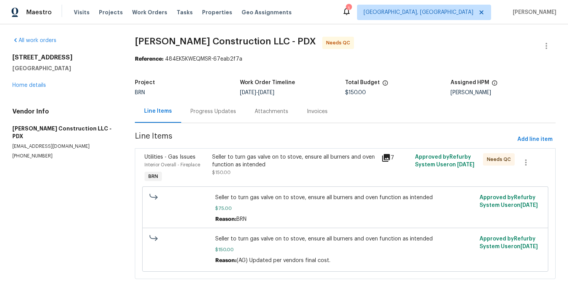
click at [268, 172] on div "Seller to turn gas valve on to stove, ensure all burners and oven function as i…" at bounding box center [294, 164] width 165 height 23
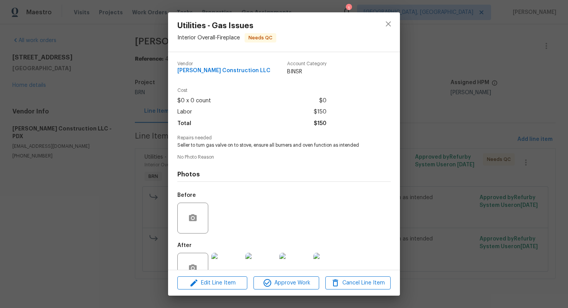
scroll to position [22, 0]
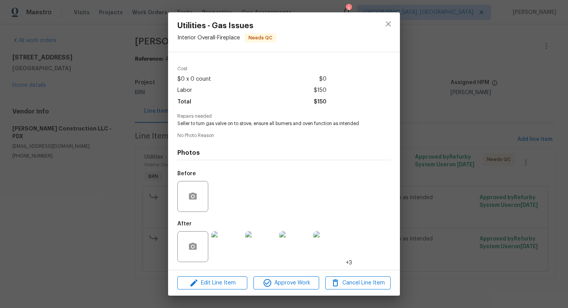
click at [296, 291] on div "Edit Line Item Approve Work Cancel Line Item" at bounding box center [284, 284] width 232 height 26
click at [299, 284] on span "Approve Work" at bounding box center [286, 284] width 61 height 10
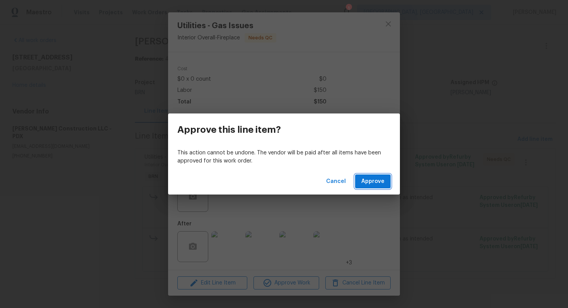
click at [369, 179] on span "Approve" at bounding box center [372, 182] width 23 height 10
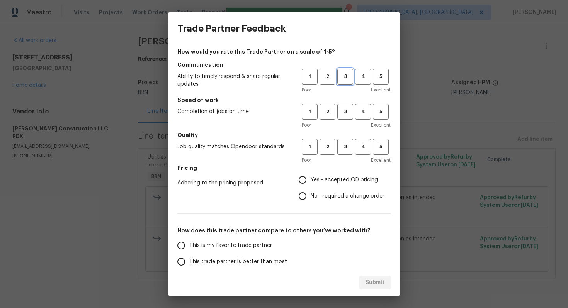
click at [346, 76] on span "3" at bounding box center [345, 76] width 14 height 9
click at [347, 111] on span "3" at bounding box center [345, 111] width 14 height 9
click at [346, 139] on button "3" at bounding box center [345, 147] width 16 height 16
click at [317, 196] on span "No - required a change order" at bounding box center [348, 196] width 74 height 8
click at [311, 196] on input "No - required a change order" at bounding box center [303, 196] width 16 height 16
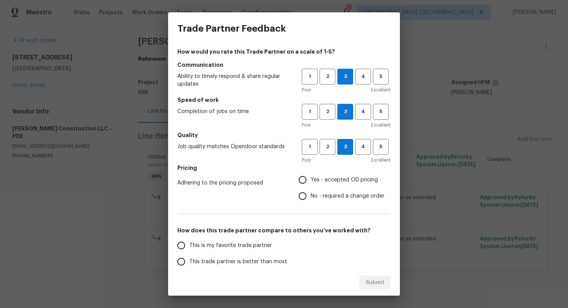
radio input "true"
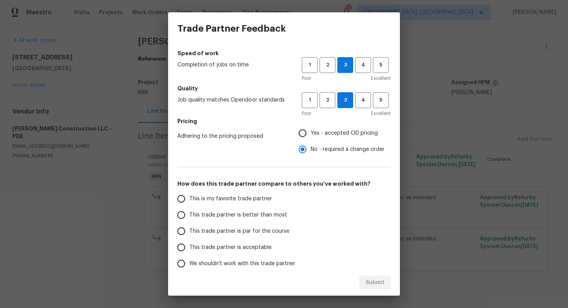
scroll to position [56, 0]
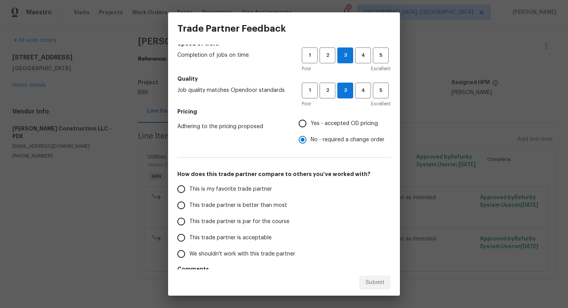
click at [251, 218] on span "This trade partner is par for the course" at bounding box center [239, 222] width 100 height 8
click at [189, 218] on input "This trade partner is par for the course" at bounding box center [181, 222] width 16 height 16
click at [369, 279] on span "Submit" at bounding box center [375, 283] width 19 height 10
radio input "true"
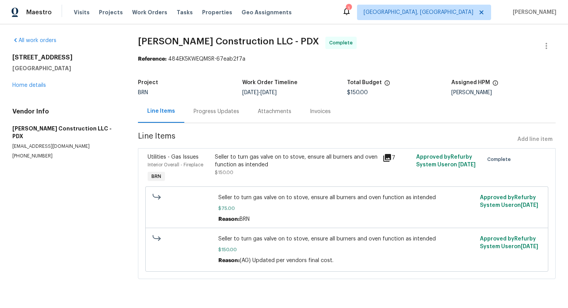
click at [252, 158] on div "Seller to turn gas valve on to stove, ensure all burners and oven function as i…" at bounding box center [296, 160] width 163 height 15
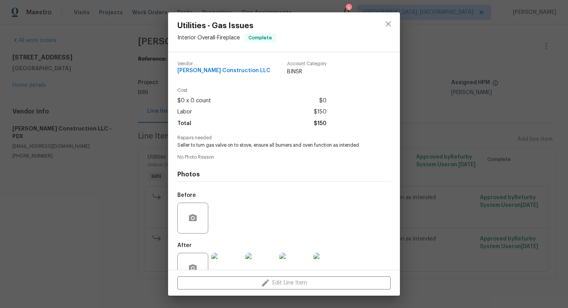
click at [258, 146] on span "Seller to turn gas valve on to stove, ensure all burners and oven function as i…" at bounding box center [273, 145] width 192 height 7
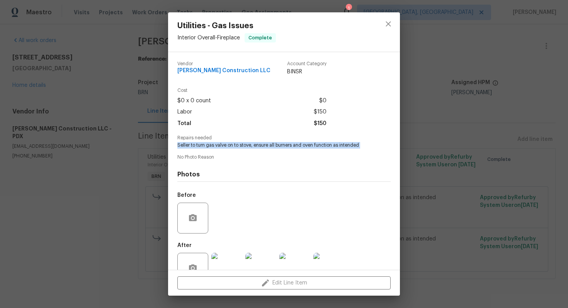
click at [258, 146] on span "Seller to turn gas valve on to stove, ensure all burners and oven function as i…" at bounding box center [273, 145] width 192 height 7
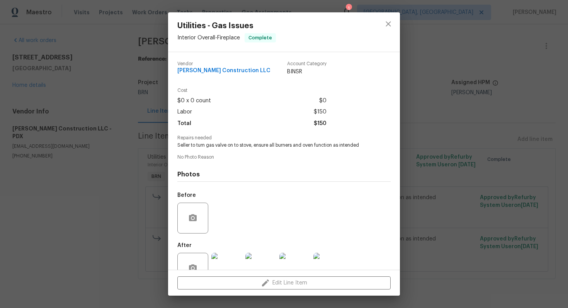
click at [291, 144] on span "Seller to turn gas valve on to stove, ensure all burners and oven function as i…" at bounding box center [273, 145] width 192 height 7
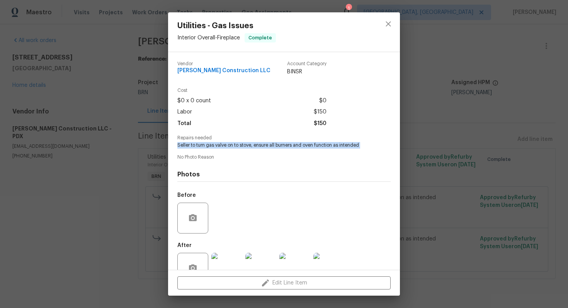
copy span "Seller to turn gas valve on to stove, ensure all burners and oven function as i…"
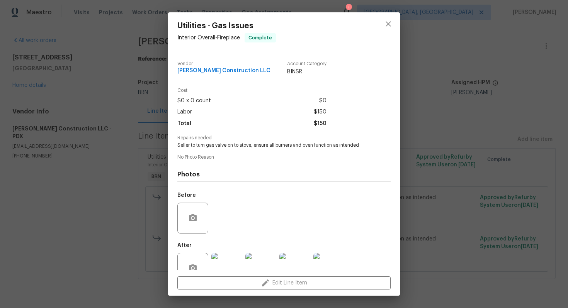
click at [259, 92] on span "Cost" at bounding box center [251, 90] width 149 height 5
drag, startPoint x: 177, startPoint y: 72, endPoint x: 247, endPoint y: 71, distance: 70.4
click at [247, 71] on div "Vendor Bowen Construction LLC Account Category BINSR Cost $0 x 0 count $0 Labor…" at bounding box center [284, 161] width 232 height 218
copy span "Bowen Construction LLC"
click at [283, 149] on div "Vendor Bowen Construction LLC Account Category BINSR Cost $0 x 0 count $0 Labor…" at bounding box center [283, 171] width 213 height 233
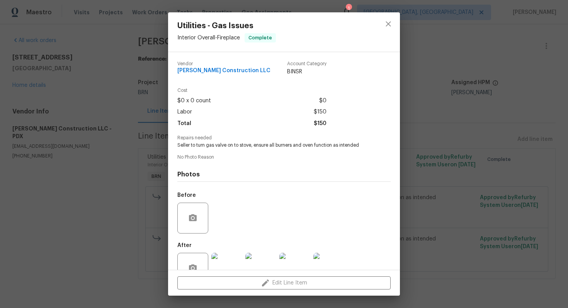
scroll to position [22, 0]
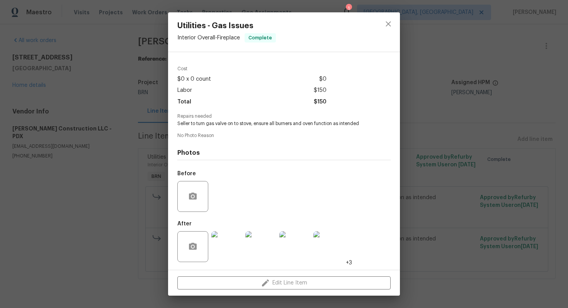
click at [233, 249] on img at bounding box center [226, 247] width 31 height 31
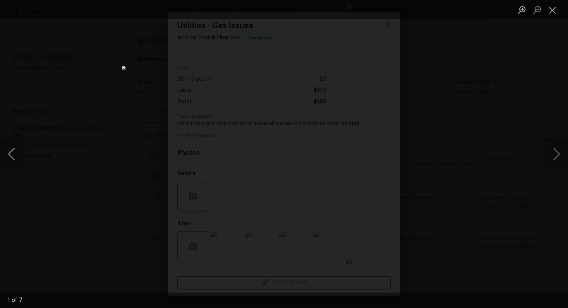
click at [13, 154] on button "Previous image" at bounding box center [11, 154] width 23 height 31
click at [17, 154] on button "Previous image" at bounding box center [11, 154] width 23 height 31
click at [14, 153] on button "Previous image" at bounding box center [11, 154] width 23 height 31
click at [18, 151] on button "Previous image" at bounding box center [11, 154] width 23 height 31
click at [15, 158] on button "Previous image" at bounding box center [11, 154] width 23 height 31
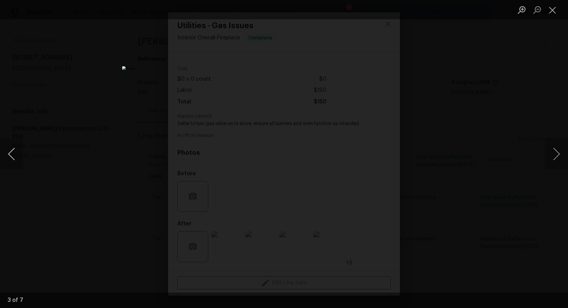
click at [14, 151] on button "Previous image" at bounding box center [11, 154] width 23 height 31
click at [14, 161] on button "Previous image" at bounding box center [11, 154] width 23 height 31
click at [554, 13] on button "Close lightbox" at bounding box center [552, 10] width 15 height 14
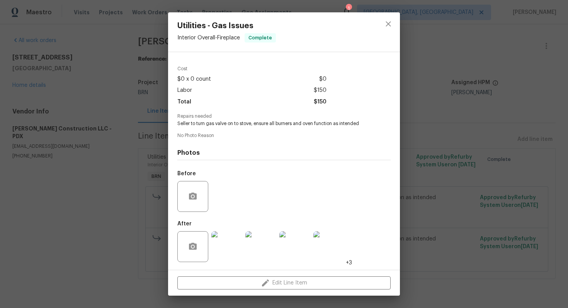
click at [397, 28] on div at bounding box center [388, 31] width 23 height 39
click at [390, 27] on icon "close" at bounding box center [388, 23] width 9 height 9
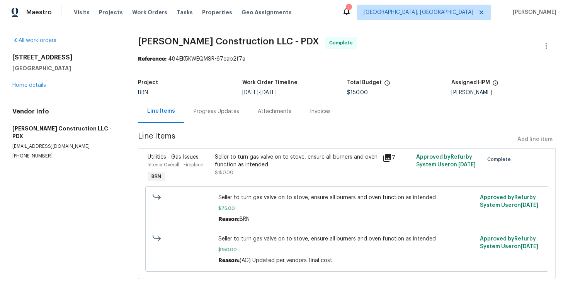
click at [315, 115] on div "Invoices" at bounding box center [320, 112] width 21 height 8
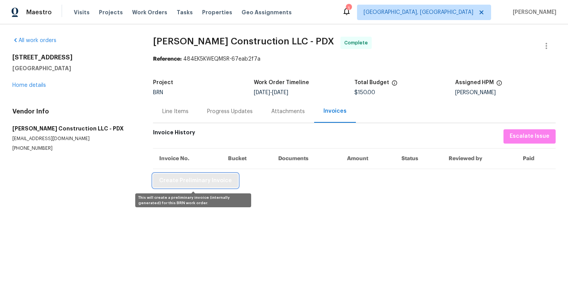
click at [228, 176] on button "Create Preliminary Invoice" at bounding box center [195, 181] width 85 height 14
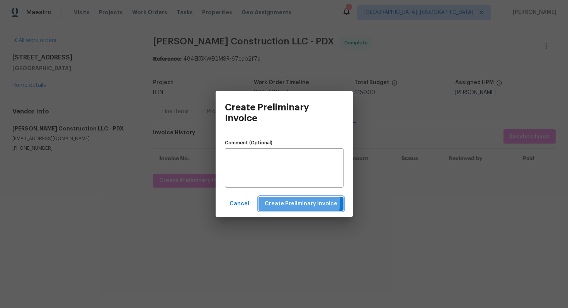
click at [285, 202] on span "Create Preliminary Invoice" at bounding box center [301, 204] width 73 height 10
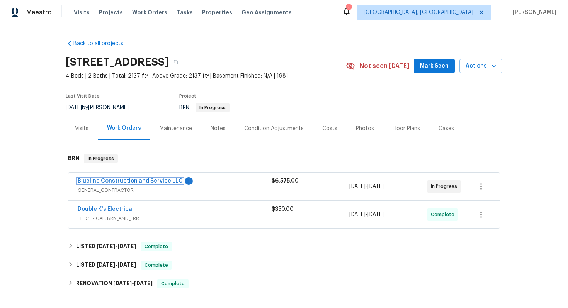
click at [145, 181] on link "Blueline Construction and Service LLC" at bounding box center [130, 181] width 105 height 5
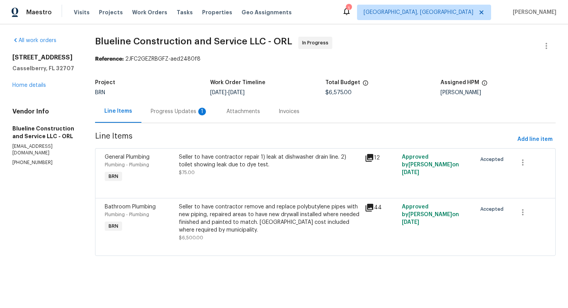
click at [196, 116] on div "Progress Updates 1" at bounding box center [179, 111] width 76 height 23
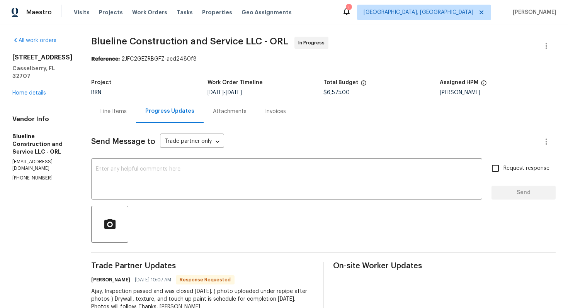
click at [125, 111] on div "Line Items" at bounding box center [113, 112] width 26 height 8
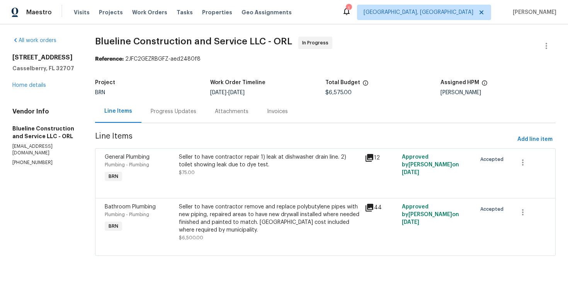
click at [230, 174] on div "Seller to have contractor repair 1) leak at dishwasher drain line. 2) toilet sh…" at bounding box center [269, 164] width 181 height 23
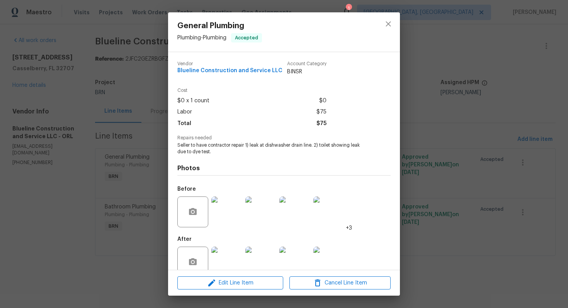
scroll to position [15, 0]
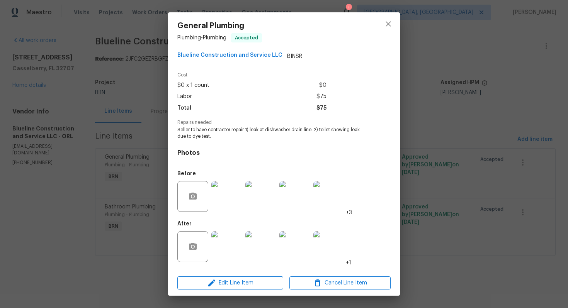
click at [232, 243] on img at bounding box center [226, 247] width 31 height 31
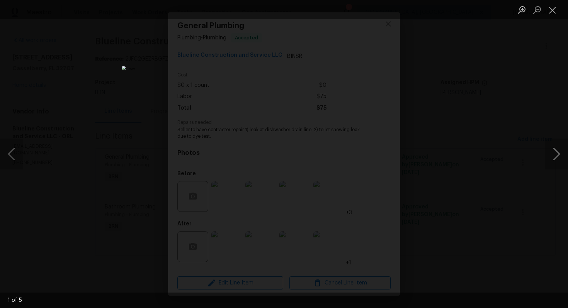
click at [550, 158] on button "Next image" at bounding box center [556, 154] width 23 height 31
click at [550, 159] on button "Next image" at bounding box center [556, 154] width 23 height 31
click at [557, 8] on button "Close lightbox" at bounding box center [552, 10] width 15 height 14
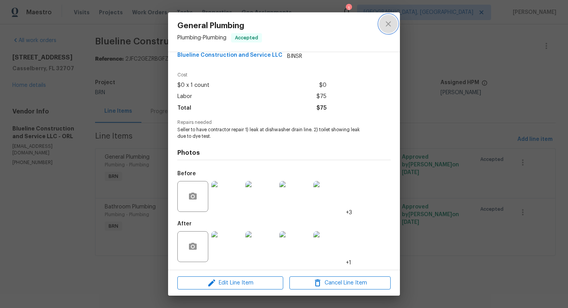
click at [385, 24] on icon "close" at bounding box center [388, 23] width 9 height 9
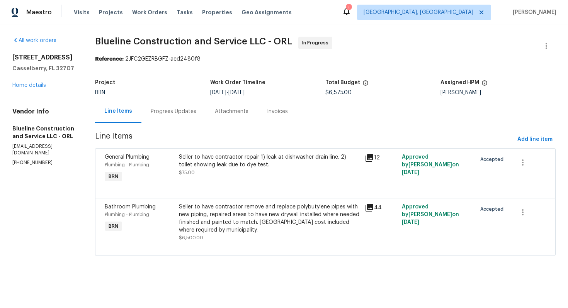
click at [196, 112] on div "Progress Updates" at bounding box center [174, 112] width 46 height 8
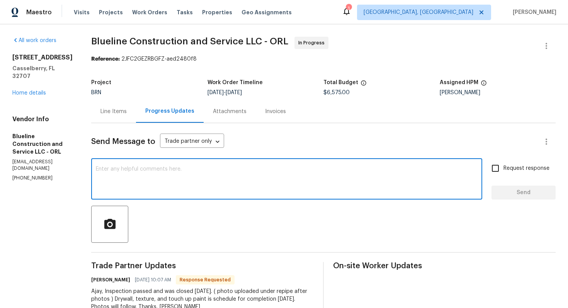
click at [232, 184] on textarea at bounding box center [287, 180] width 382 height 27
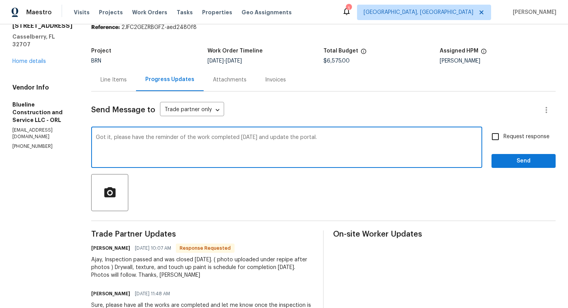
scroll to position [34, 0]
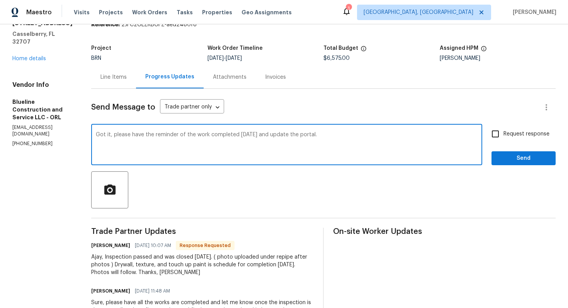
click at [265, 137] on textarea "Got it, please have the reminder of the work completed today and update the por…" at bounding box center [287, 145] width 382 height 27
type textarea "Got it, please have the reminder of the work completed tomorrow and update the …"
click at [499, 136] on input "Request response" at bounding box center [495, 134] width 16 height 16
checkbox input "true"
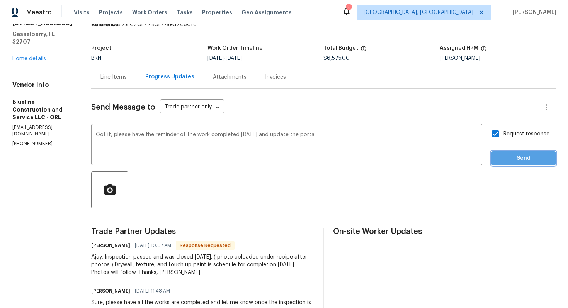
click at [513, 161] on span "Send" at bounding box center [524, 159] width 52 height 10
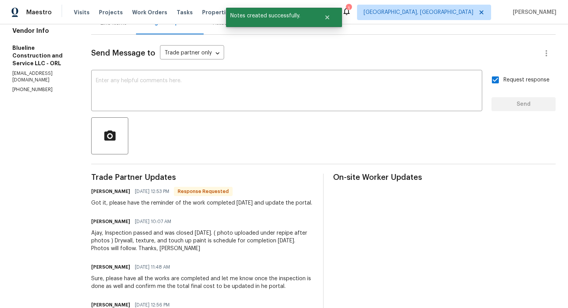
scroll to position [95, 0]
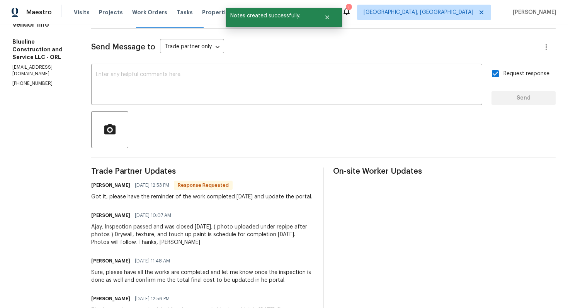
drag, startPoint x: 119, startPoint y: 235, endPoint x: 150, endPoint y: 242, distance: 31.7
click at [150, 242] on div "Ajay, Inspection passed and was closed today. ( photo uploaded under repipe aft…" at bounding box center [202, 234] width 223 height 23
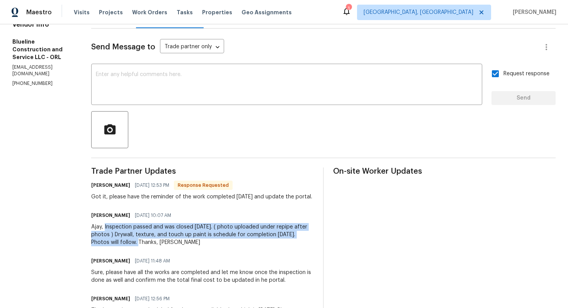
drag, startPoint x: 118, startPoint y: 236, endPoint x: 150, endPoint y: 251, distance: 35.6
click at [150, 247] on div "Ajay, Inspection passed and was closed today. ( photo uploaded under repipe aft…" at bounding box center [202, 234] width 223 height 23
copy div "Inspection passed and was closed today. ( photo uploaded under repipe after pho…"
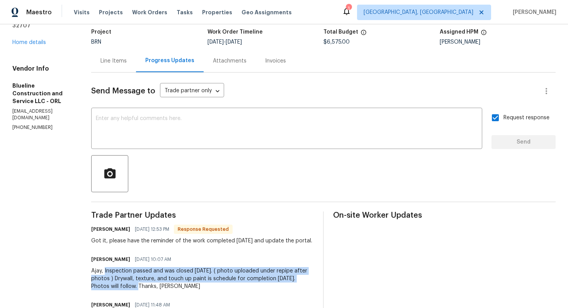
scroll to position [0, 0]
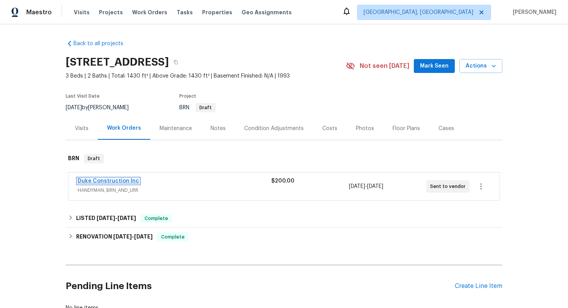
click at [126, 179] on link "Duke Construction Inc" at bounding box center [108, 181] width 61 height 5
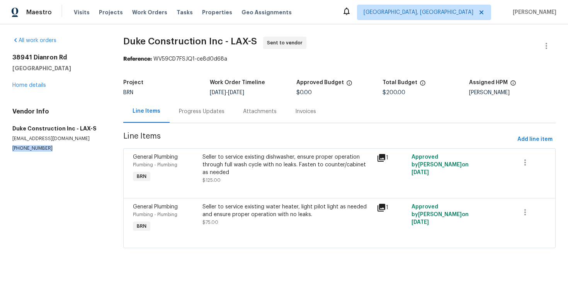
drag, startPoint x: 10, startPoint y: 149, endPoint x: 45, endPoint y: 148, distance: 34.8
click at [45, 148] on div "All work orders [STREET_ADDRESS] Home details Vendor Info Duke Construction Inc…" at bounding box center [284, 147] width 568 height 246
copy p "[PHONE_NUMBER]"
click at [547, 47] on icon "button" at bounding box center [546, 45] width 9 height 9
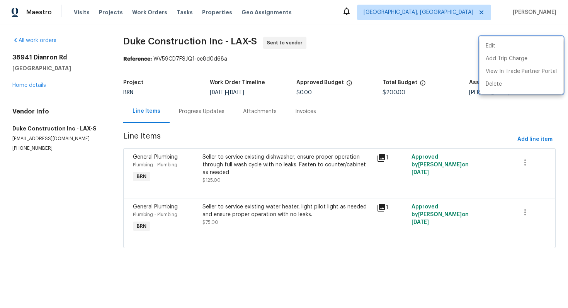
click at [211, 114] on div at bounding box center [284, 154] width 568 height 308
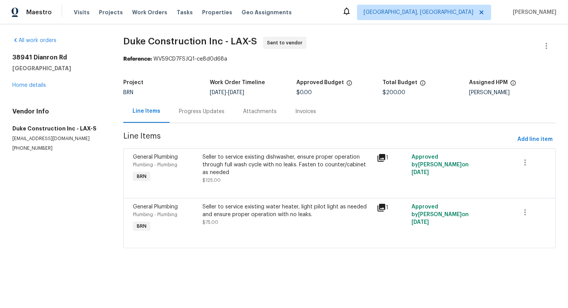
click at [211, 114] on div "Progress Updates" at bounding box center [202, 112] width 46 height 8
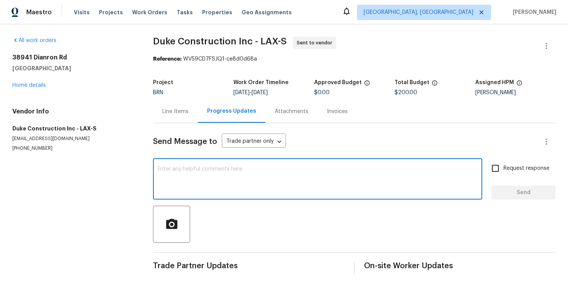
click at [202, 177] on textarea at bounding box center [318, 180] width 320 height 27
type textarea "As the WO has not been accepted, I'll be reassigning this WO to another TP."
click at [501, 174] on input "Request response" at bounding box center [495, 168] width 16 height 16
checkbox input "true"
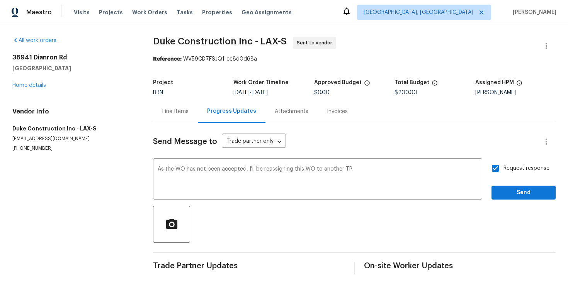
click at [520, 203] on div "Send Message to Trade partner only Trade partner only ​ As the WO has not been …" at bounding box center [354, 199] width 403 height 152
click at [520, 193] on span "Send" at bounding box center [524, 193] width 52 height 10
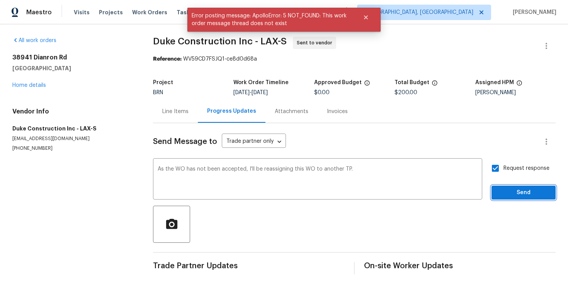
click at [520, 193] on span "Send" at bounding box center [524, 193] width 52 height 10
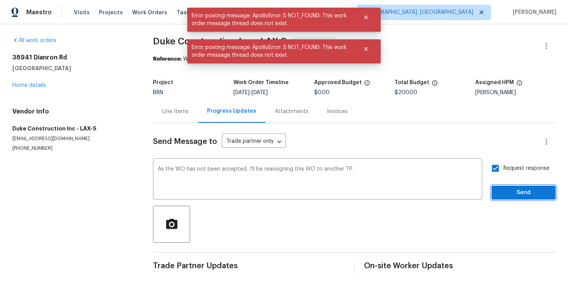
click at [520, 193] on span "Send" at bounding box center [524, 193] width 52 height 10
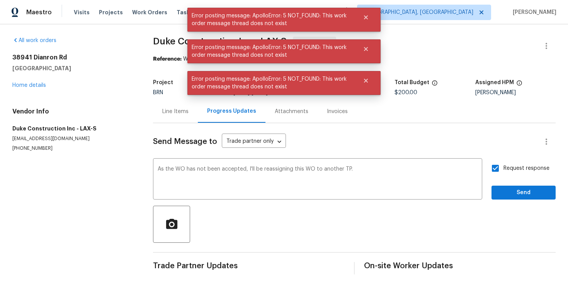
click at [165, 117] on div "Line Items" at bounding box center [175, 111] width 45 height 23
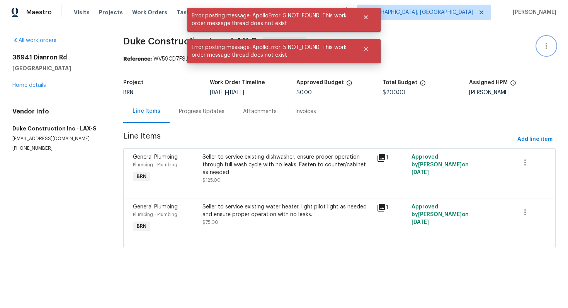
click at [545, 45] on icon "button" at bounding box center [546, 45] width 9 height 9
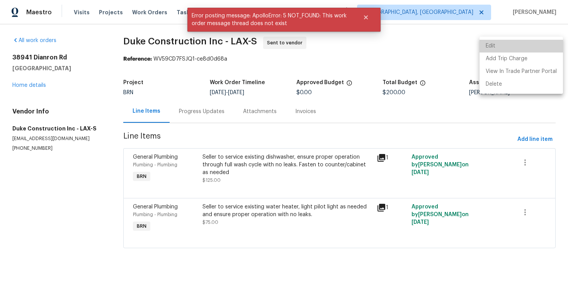
click at [542, 45] on li "Edit" at bounding box center [521, 46] width 83 height 13
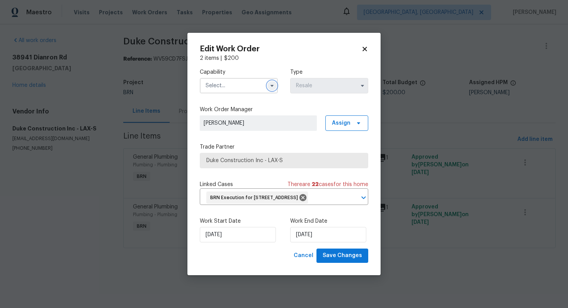
click at [271, 83] on icon "button" at bounding box center [272, 86] width 6 height 6
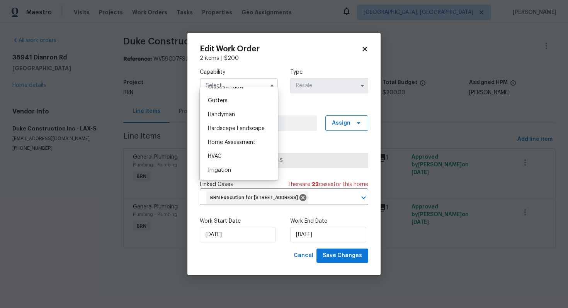
scroll to position [409, 0]
click at [239, 116] on div "Handyman" at bounding box center [239, 113] width 74 height 14
type input "Handyman"
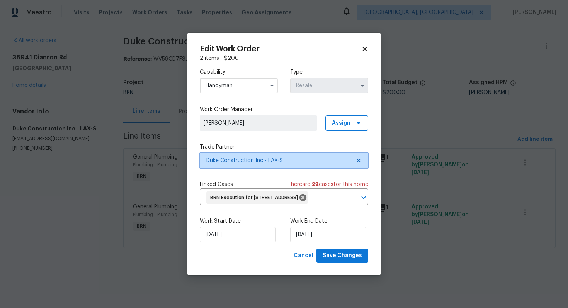
click at [360, 159] on icon at bounding box center [359, 161] width 4 height 4
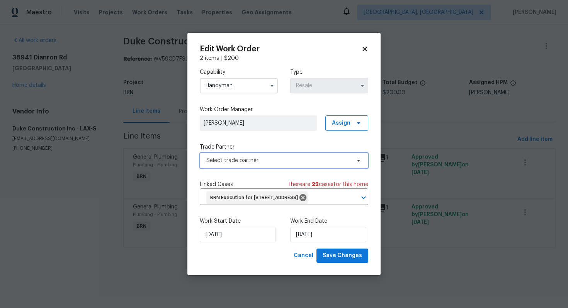
click at [340, 157] on span "Select trade partner" at bounding box center [278, 161] width 144 height 8
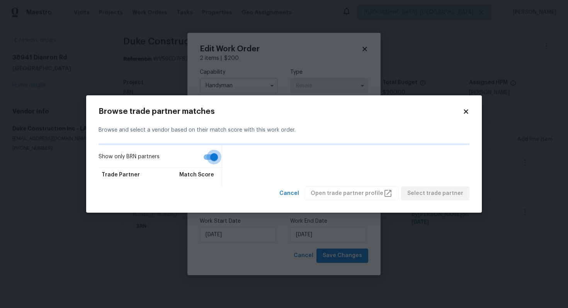
click at [213, 157] on input "Show only BRN partners" at bounding box center [214, 157] width 44 height 15
checkbox input "false"
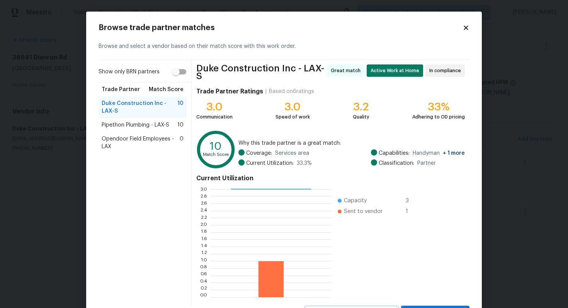
scroll to position [32, 0]
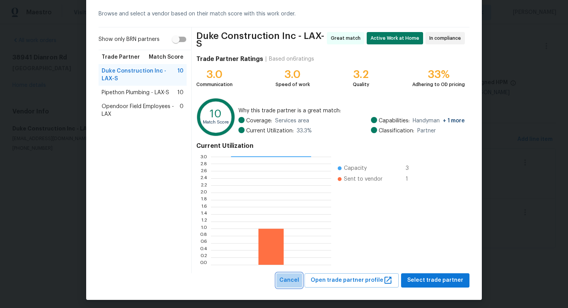
click at [299, 277] on span "Cancel" at bounding box center [289, 281] width 20 height 10
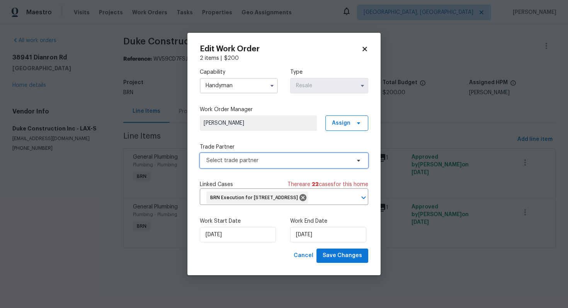
scroll to position [0, 0]
click at [267, 81] on button "button" at bounding box center [271, 85] width 9 height 9
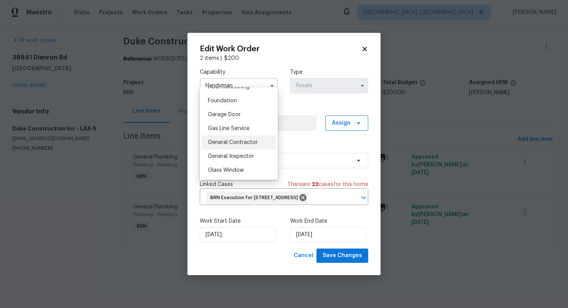
scroll to position [329, 0]
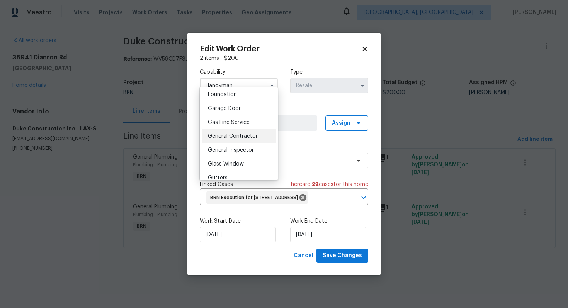
click at [238, 136] on span "General Contractor" at bounding box center [233, 136] width 50 height 5
type input "General Contractor"
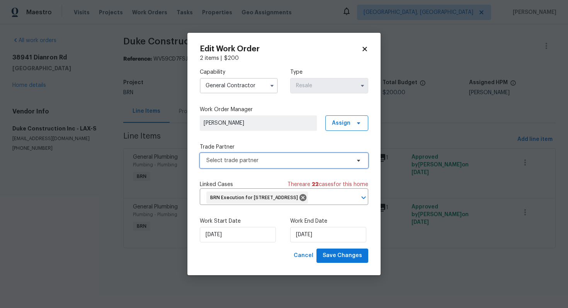
click at [283, 157] on span "Select trade partner" at bounding box center [278, 161] width 144 height 8
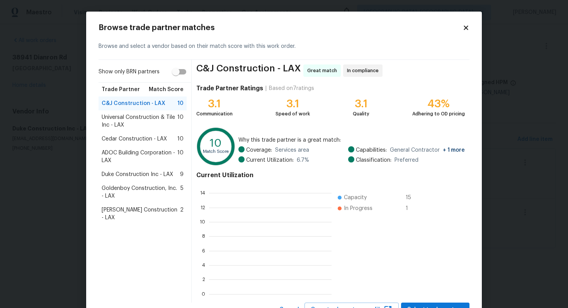
scroll to position [108, 123]
click at [148, 123] on span "Universal Construction & Tile Inc - LAX" at bounding box center [140, 121] width 76 height 15
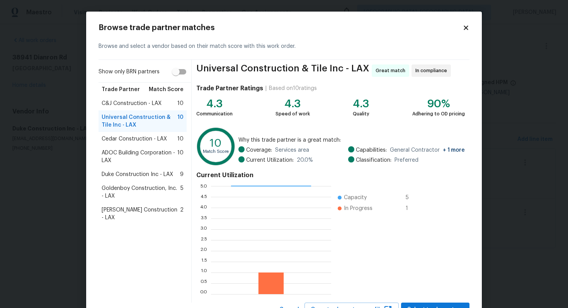
scroll to position [32, 0]
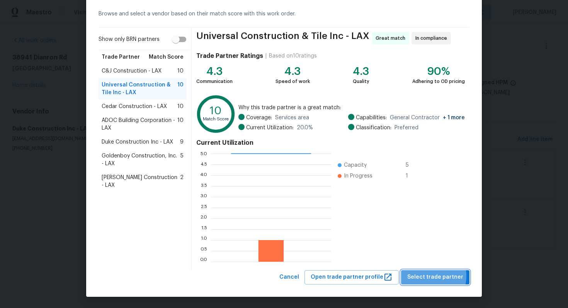
click at [425, 276] on span "Select trade partner" at bounding box center [435, 278] width 56 height 10
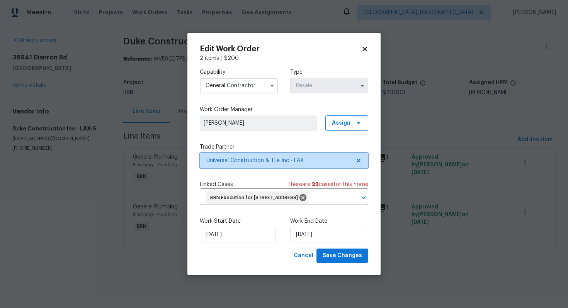
scroll to position [0, 0]
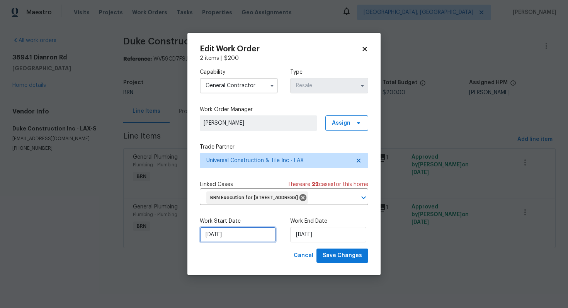
click at [218, 240] on input "8/12/2025" at bounding box center [238, 234] width 76 height 15
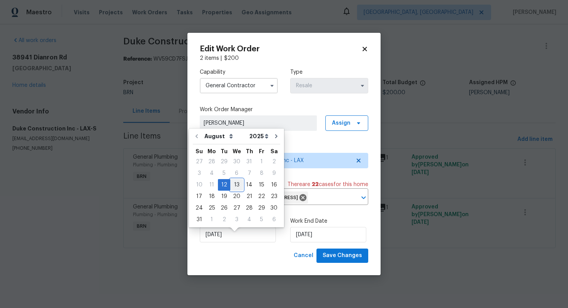
click at [233, 188] on div "13" at bounding box center [236, 185] width 13 height 11
type input "[DATE]"
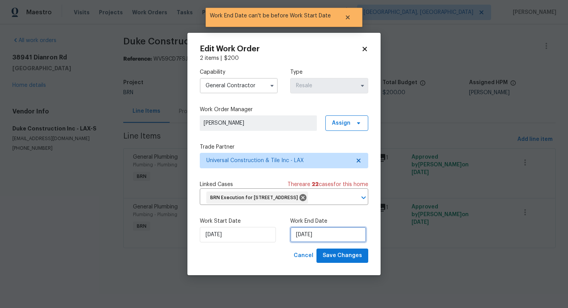
click at [305, 241] on input "[DATE]" at bounding box center [328, 234] width 76 height 15
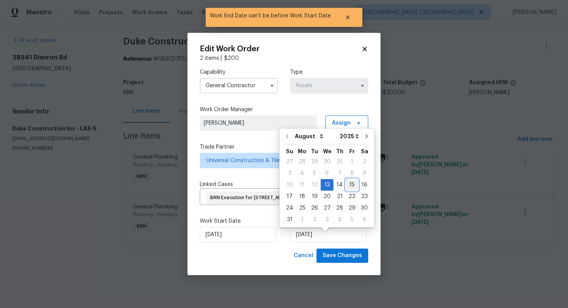
click at [346, 186] on div "15" at bounding box center [352, 185] width 12 height 11
type input "[DATE]"
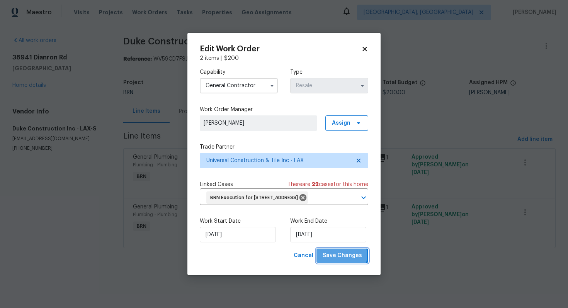
click at [338, 261] on span "Save Changes" at bounding box center [342, 256] width 39 height 10
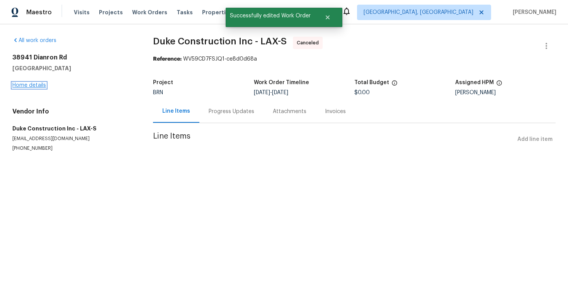
click at [37, 86] on link "Home details" at bounding box center [29, 85] width 34 height 5
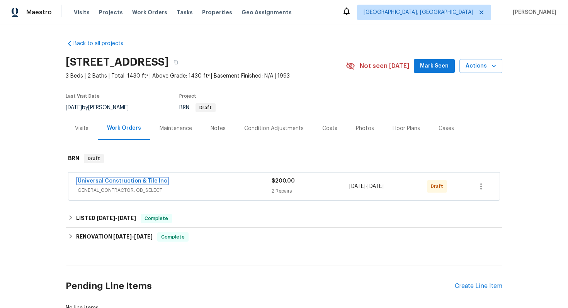
click at [144, 181] on link "Universal Construction & Tile Inc" at bounding box center [123, 181] width 90 height 5
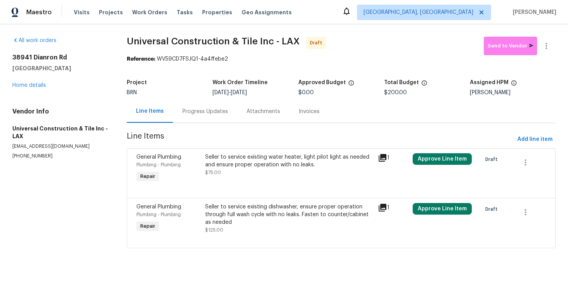
click at [207, 114] on div "Progress Updates" at bounding box center [205, 112] width 46 height 8
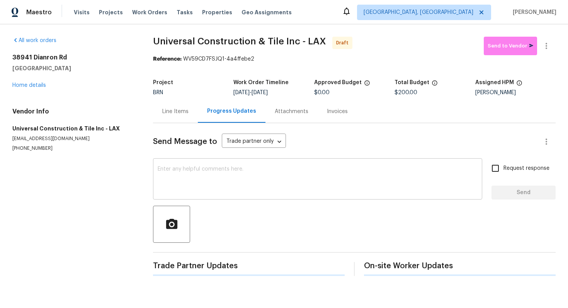
click at [245, 178] on textarea at bounding box center [318, 180] width 320 height 27
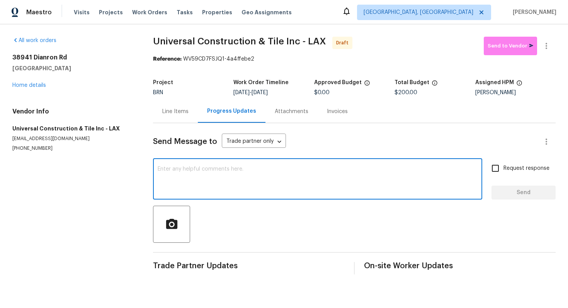
paste textarea "Hey! This is Ajay with Opendoor. I’m confirming a BRN Work Order for the proper…"
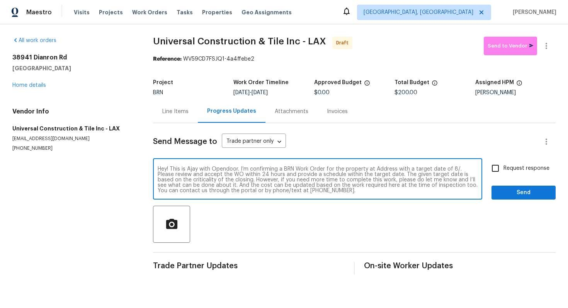
click at [383, 171] on textarea "Hey! This is Ajay with Opendoor. I’m confirming a BRN Work Order for the proper…" at bounding box center [318, 180] width 320 height 27
paste textarea "38941 Dianron Rd, Palmdale, CA 93551"
click at [215, 177] on textarea "Hey! This is Ajay with Opendoor. I’m confirming a BRN Work Order for the proper…" at bounding box center [318, 180] width 320 height 27
type textarea "Hey! This is Ajay with Opendoor. I’m confirming a BRN Work Order for the proper…"
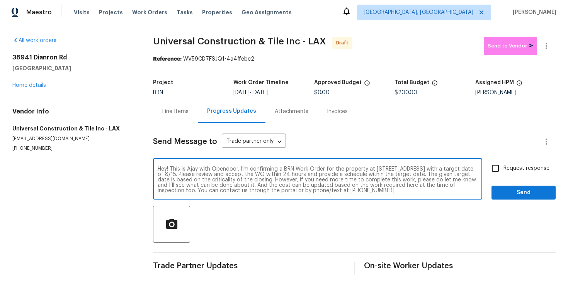
click at [499, 169] on input "Request response" at bounding box center [495, 168] width 16 height 16
checkbox input "true"
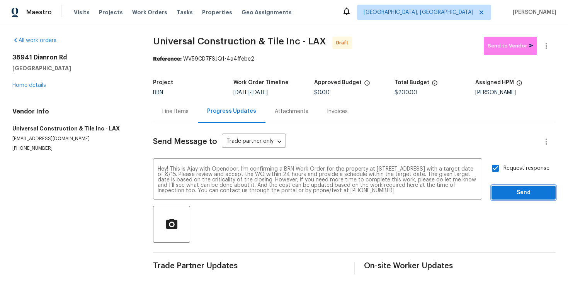
click at [517, 188] on span "Send" at bounding box center [524, 193] width 52 height 10
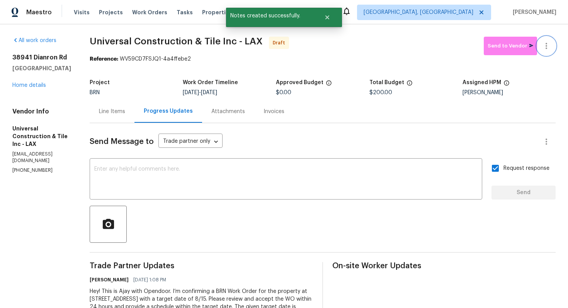
click at [547, 49] on icon "button" at bounding box center [546, 45] width 9 height 9
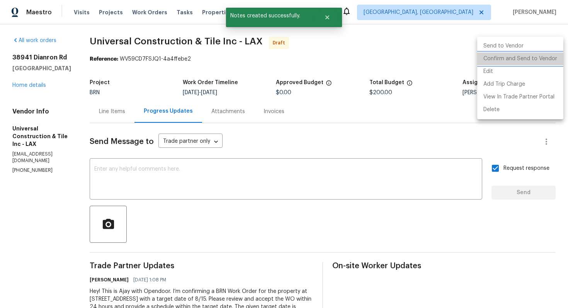
click at [546, 58] on li "Confirm and Send to Vendor" at bounding box center [520, 59] width 86 height 13
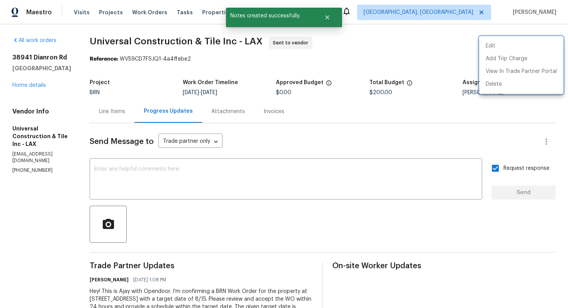
click at [365, 134] on div at bounding box center [284, 154] width 568 height 308
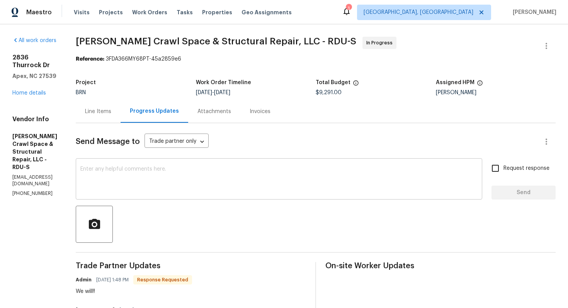
click at [131, 167] on textarea at bounding box center [278, 180] width 397 height 27
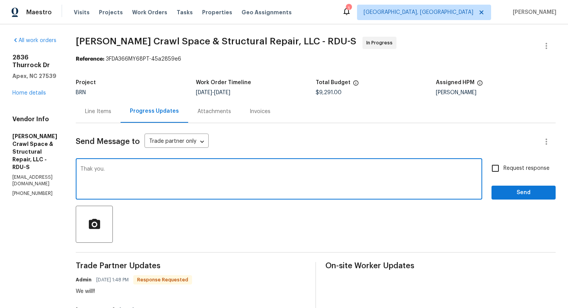
type textarea "Thak you."
click at [512, 169] on span "Request response" at bounding box center [527, 169] width 46 height 8
click at [504, 169] on input "Request response" at bounding box center [495, 168] width 16 height 16
checkbox input "true"
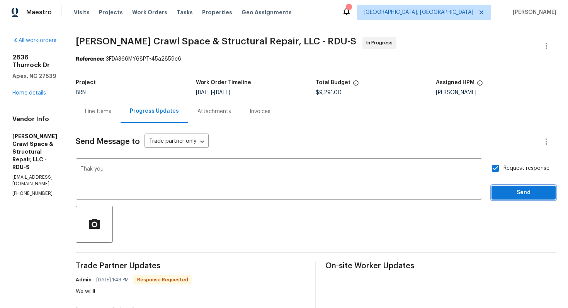
click at [512, 186] on button "Send" at bounding box center [524, 193] width 64 height 14
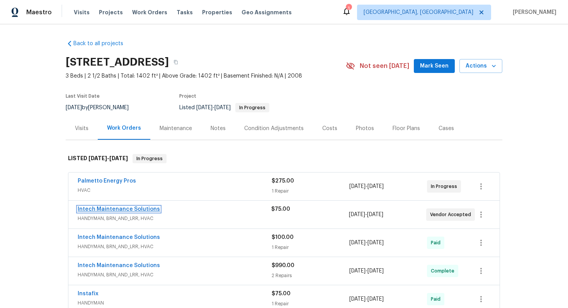
click at [117, 207] on link "Intech Maintenance Solutions" at bounding box center [119, 209] width 82 height 5
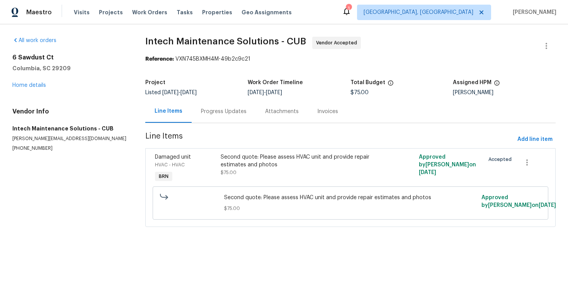
click at [203, 114] on div "Progress Updates" at bounding box center [224, 112] width 46 height 8
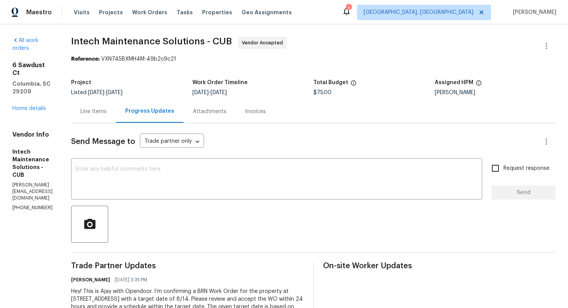
click at [27, 205] on p "[PHONE_NUMBER]" at bounding box center [32, 208] width 40 height 7
copy p "[PHONE_NUMBER]"
click at [106, 110] on div "Line Items" at bounding box center [93, 112] width 26 height 8
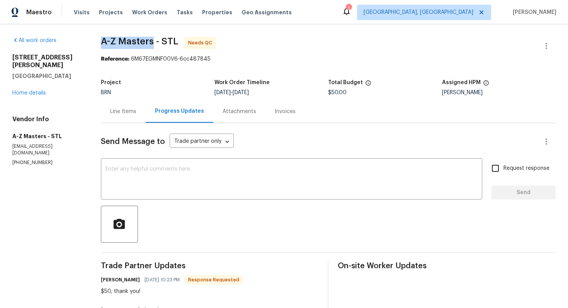
drag, startPoint x: 104, startPoint y: 40, endPoint x: 160, endPoint y: 44, distance: 56.2
click at [160, 44] on div "All work orders [STREET_ADDRESS][PERSON_NAME][PERSON_NAME] Home details Vendor …" at bounding box center [284, 306] width 568 height 565
copy span "A-Z Masters"
click at [29, 90] on link "Home details" at bounding box center [29, 92] width 34 height 5
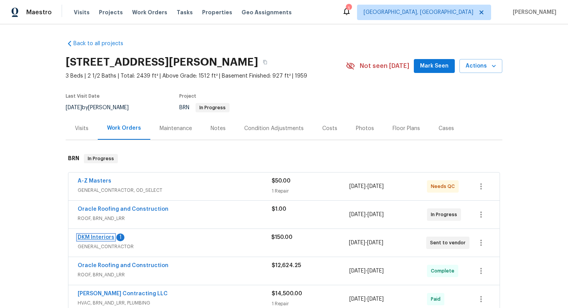
click at [100, 236] on link "DKM Interiors" at bounding box center [96, 237] width 37 height 5
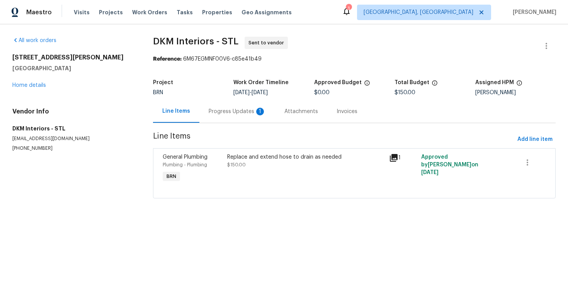
click at [211, 111] on div "Progress Updates 1" at bounding box center [237, 112] width 57 height 8
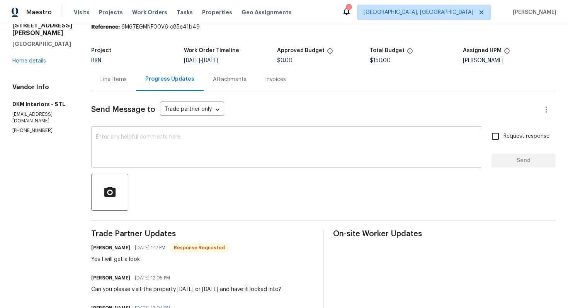
scroll to position [69, 0]
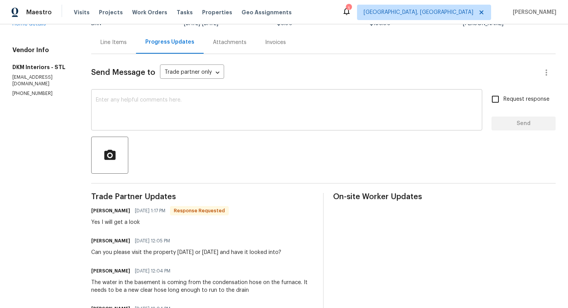
click at [211, 113] on textarea at bounding box center [287, 110] width 382 height 27
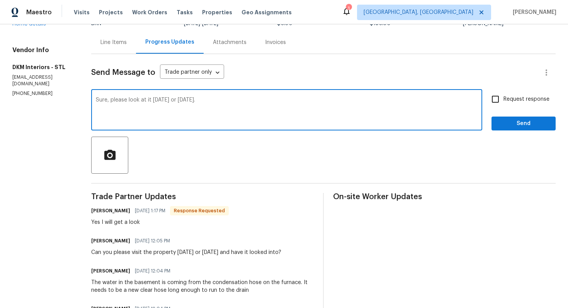
type textarea "Sure, please look at it [DATE] or [DATE]."
click at [493, 101] on input "Request response" at bounding box center [495, 99] width 16 height 16
checkbox input "true"
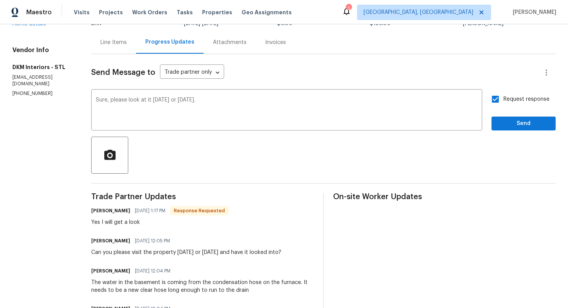
click at [509, 131] on div "Send Message to Trade partner only Trade partner only ​ Sure, please look at it…" at bounding box center [323, 221] width 465 height 334
click at [507, 126] on span "Send" at bounding box center [524, 124] width 52 height 10
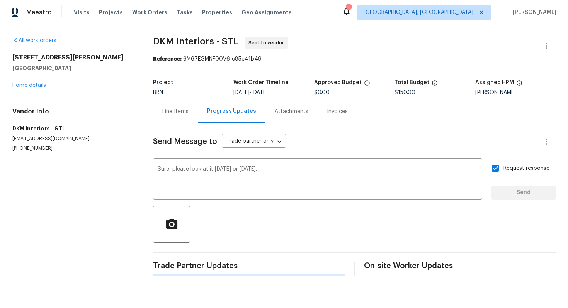
scroll to position [0, 0]
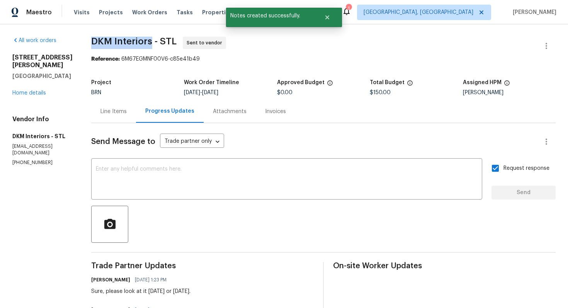
drag, startPoint x: 80, startPoint y: 41, endPoint x: 141, endPoint y: 44, distance: 60.7
click at [141, 44] on div "All work orders [STREET_ADDRESS][PERSON_NAME][PERSON_NAME] Home details Vendor …" at bounding box center [284, 261] width 568 height 475
copy span "DKM Interiors"
